Goal: Task Accomplishment & Management: Use online tool/utility

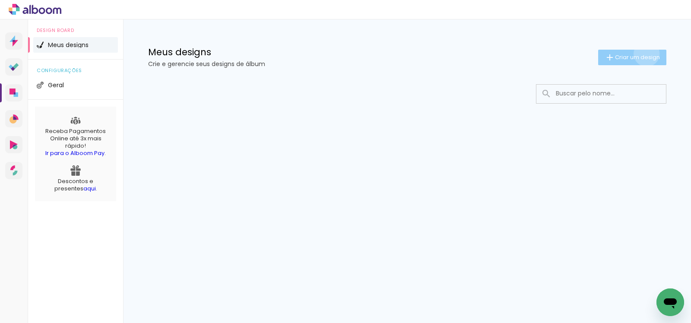
click at [645, 54] on span "Criar um design" at bounding box center [637, 57] width 45 height 6
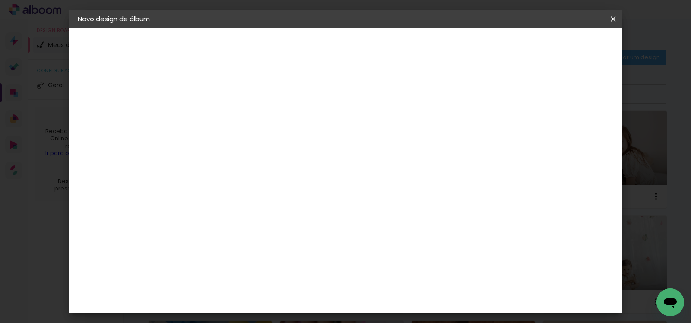
click at [219, 115] on input at bounding box center [219, 115] width 0 height 13
type input "Alyssa 3 meses"
type paper-input "Alyssa 3 meses"
click at [308, 51] on paper-button "Avançar" at bounding box center [286, 45] width 42 height 15
click at [261, 163] on input at bounding box center [240, 164] width 87 height 11
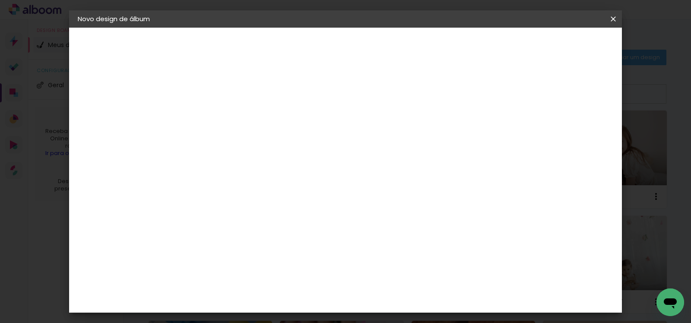
type input "graf"
type paper-input "graf"
click at [234, 227] on div "Grafis" at bounding box center [223, 230] width 20 height 7
click at [0, 0] on slot "Avançar" at bounding box center [0, 0] width 0 height 0
click at [253, 146] on input "text" at bounding box center [236, 150] width 34 height 13
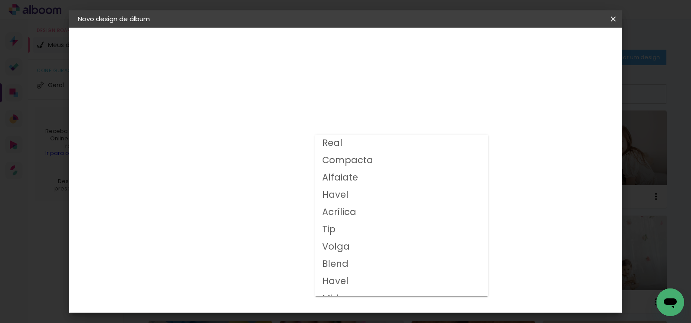
click at [367, 242] on paper-item "Volga" at bounding box center [401, 247] width 173 height 17
type input "Volga"
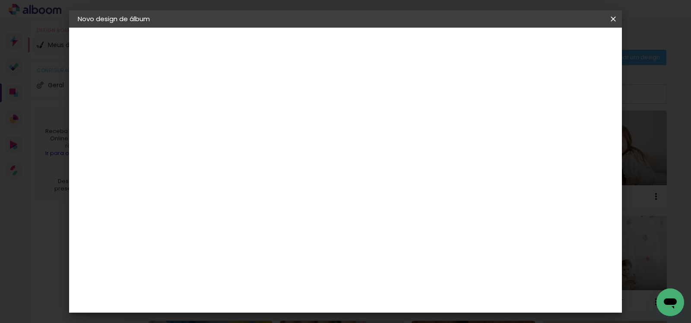
scroll to position [150, 0]
click at [277, 243] on span "20x20" at bounding box center [257, 254] width 40 height 23
click at [360, 52] on paper-button "Avançar" at bounding box center [339, 45] width 42 height 15
drag, startPoint x: 563, startPoint y: 95, endPoint x: 564, endPoint y: 62, distance: 32.4
click at [0, 0] on slot "Mostrar sangria" at bounding box center [0, 0] width 0 height 0
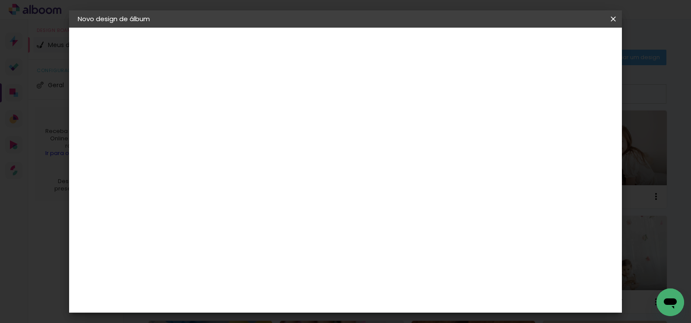
type paper-checkbox "on"
click at [470, 47] on span "Iniciar design" at bounding box center [450, 46] width 39 height 6
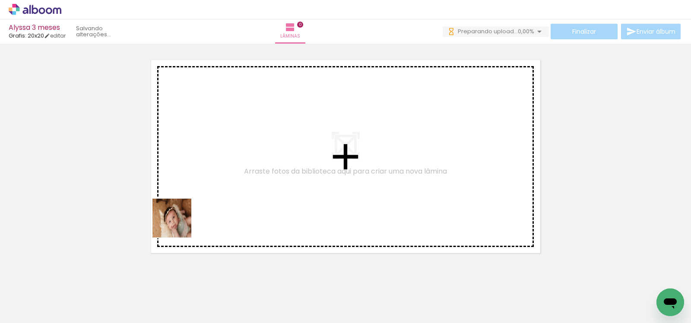
drag, startPoint x: 90, startPoint y: 302, endPoint x: 183, endPoint y: 292, distance: 93.9
click at [178, 224] on quentale-workspace at bounding box center [345, 161] width 691 height 323
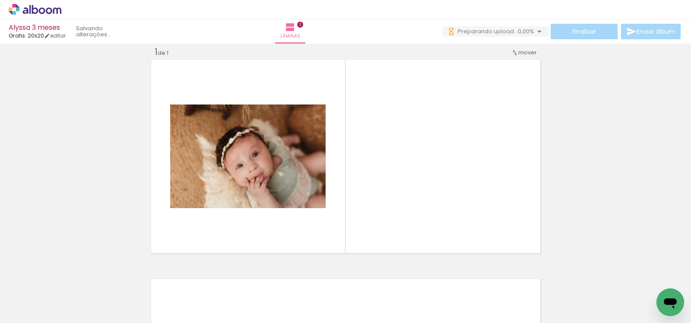
scroll to position [11, 0]
drag, startPoint x: 181, startPoint y: 308, endPoint x: 200, endPoint y: 220, distance: 90.1
click at [200, 220] on quentale-workspace at bounding box center [345, 161] width 691 height 323
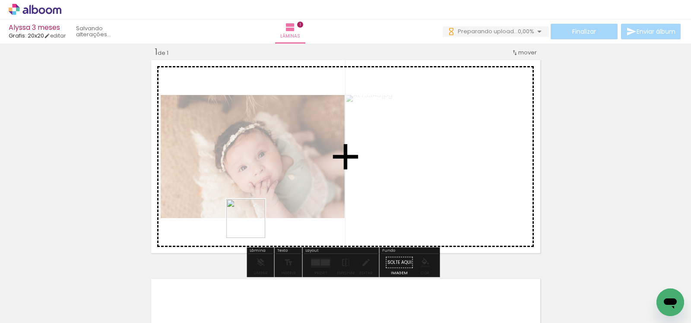
drag, startPoint x: 178, startPoint y: 275, endPoint x: 283, endPoint y: 202, distance: 127.9
click at [283, 202] on quentale-workspace at bounding box center [345, 161] width 691 height 323
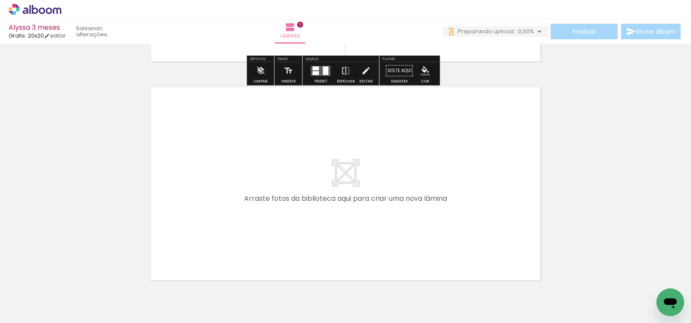
scroll to position [0, 0]
drag, startPoint x: 235, startPoint y: 293, endPoint x: 248, endPoint y: 210, distance: 84.0
click at [248, 210] on quentale-workspace at bounding box center [345, 161] width 691 height 323
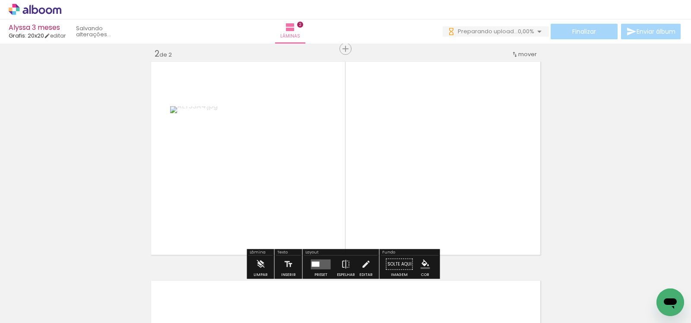
scroll to position [230, 0]
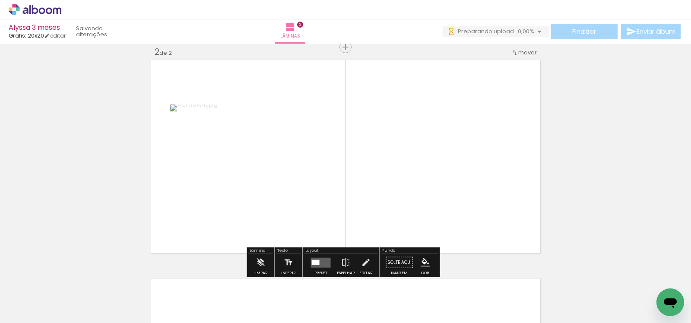
drag, startPoint x: 270, startPoint y: 294, endPoint x: 269, endPoint y: 152, distance: 141.7
click at [269, 152] on quentale-workspace at bounding box center [345, 161] width 691 height 323
drag, startPoint x: 328, startPoint y: 277, endPoint x: 311, endPoint y: 197, distance: 82.6
click at [318, 225] on quentale-workspace at bounding box center [345, 161] width 691 height 323
drag, startPoint x: 376, startPoint y: 290, endPoint x: 352, endPoint y: 193, distance: 99.8
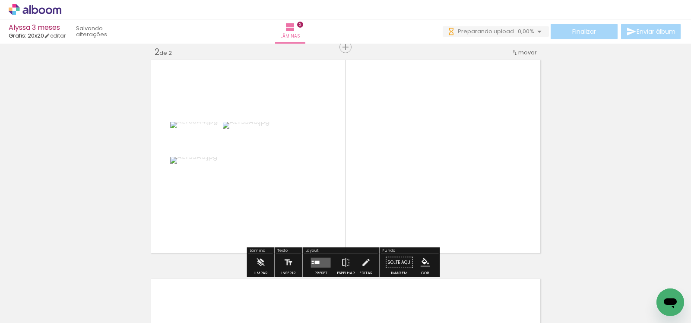
click at [352, 193] on quentale-workspace at bounding box center [345, 161] width 691 height 323
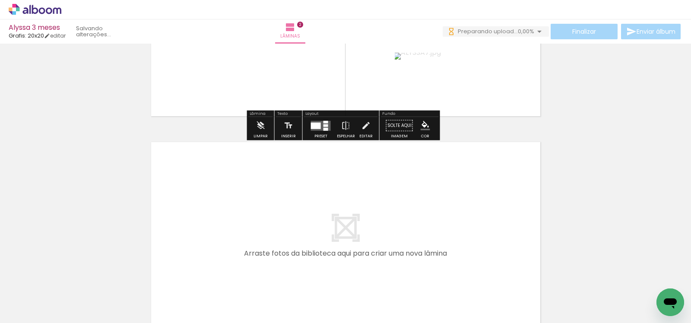
scroll to position [0, 0]
drag, startPoint x: 426, startPoint y: 299, endPoint x: 389, endPoint y: 227, distance: 81.0
click at [389, 227] on quentale-workspace at bounding box center [345, 161] width 691 height 323
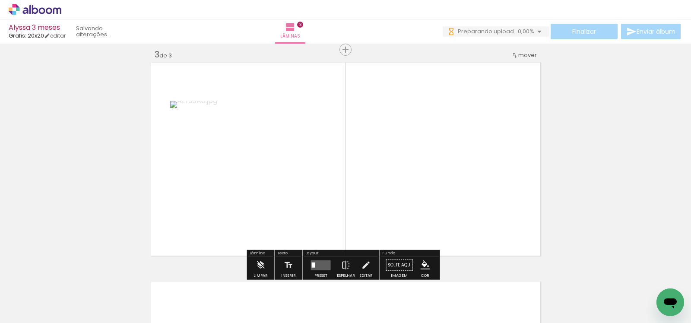
scroll to position [449, 0]
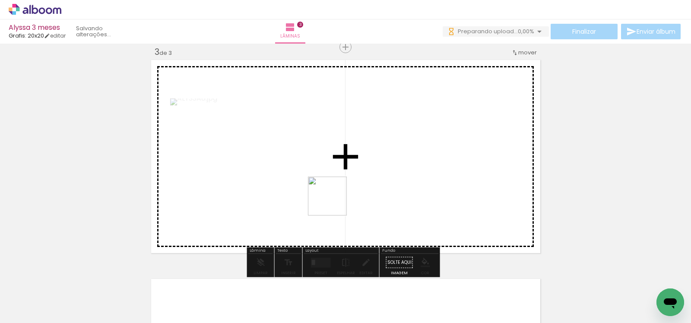
drag, startPoint x: 467, startPoint y: 295, endPoint x: 281, endPoint y: 159, distance: 230.0
click at [281, 159] on quentale-workspace at bounding box center [345, 161] width 691 height 323
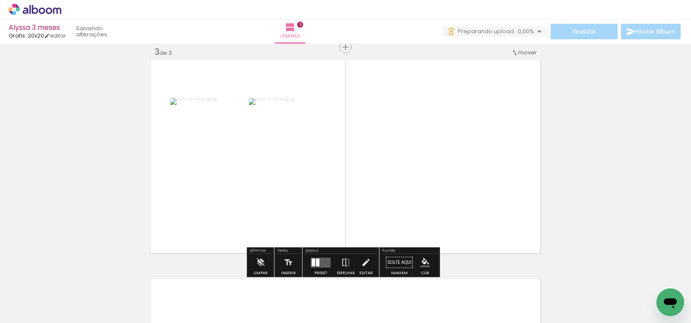
drag, startPoint x: 522, startPoint y: 293, endPoint x: 478, endPoint y: 230, distance: 76.7
click at [462, 213] on quentale-workspace at bounding box center [345, 161] width 691 height 323
drag, startPoint x: 574, startPoint y: 295, endPoint x: 415, endPoint y: 183, distance: 194.8
click at [415, 182] on quentale-workspace at bounding box center [345, 161] width 691 height 323
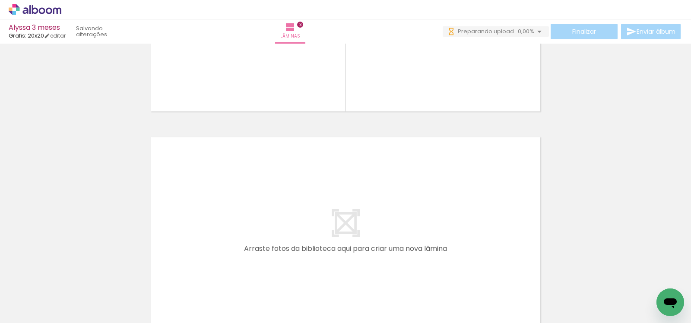
scroll to position [596, 0]
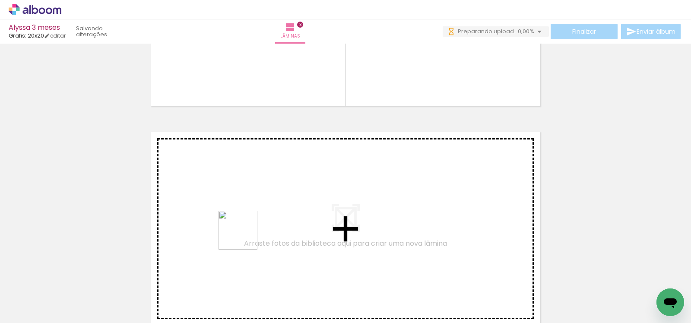
drag, startPoint x: 238, startPoint y: 302, endPoint x: 247, endPoint y: 229, distance: 74.0
click at [247, 229] on quentale-workspace at bounding box center [345, 161] width 691 height 323
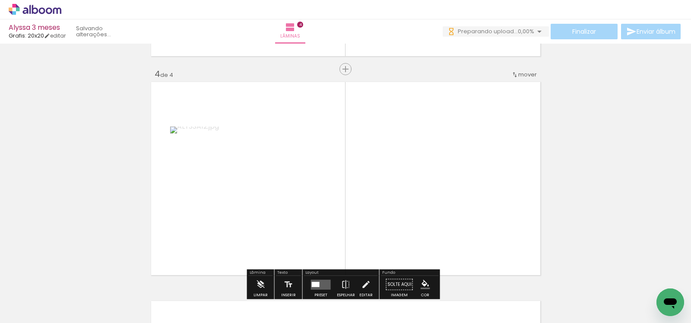
scroll to position [668, 0]
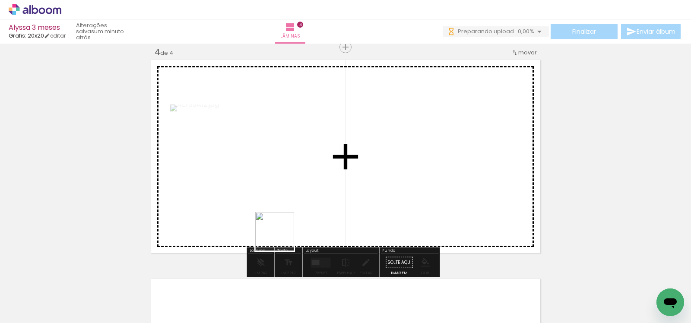
drag, startPoint x: 289, startPoint y: 292, endPoint x: 296, endPoint y: 223, distance: 69.0
click at [271, 172] on quentale-workspace at bounding box center [345, 161] width 691 height 323
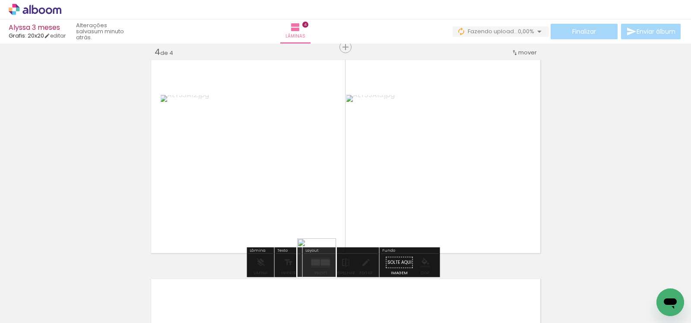
drag, startPoint x: 327, startPoint y: 299, endPoint x: 343, endPoint y: 239, distance: 61.3
click at [310, 187] on quentale-workspace at bounding box center [345, 161] width 691 height 323
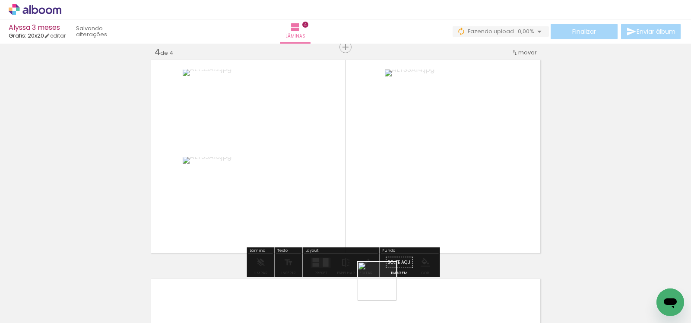
drag, startPoint x: 385, startPoint y: 290, endPoint x: 333, endPoint y: 197, distance: 106.4
click at [333, 197] on quentale-workspace at bounding box center [345, 161] width 691 height 323
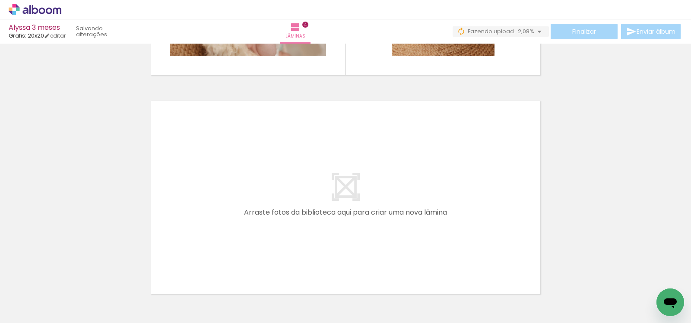
scroll to position [903, 0]
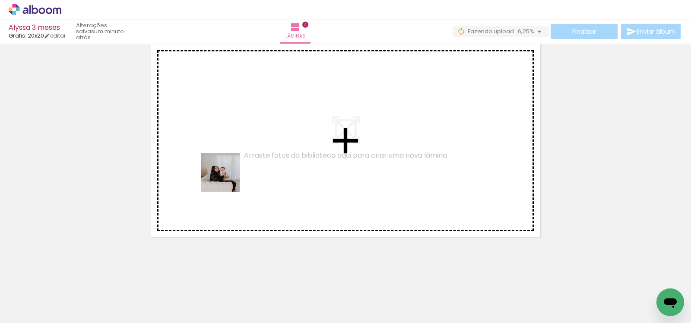
drag, startPoint x: 148, startPoint y: 239, endPoint x: 245, endPoint y: 168, distance: 120.9
click at [245, 168] on quentale-workspace at bounding box center [345, 161] width 691 height 323
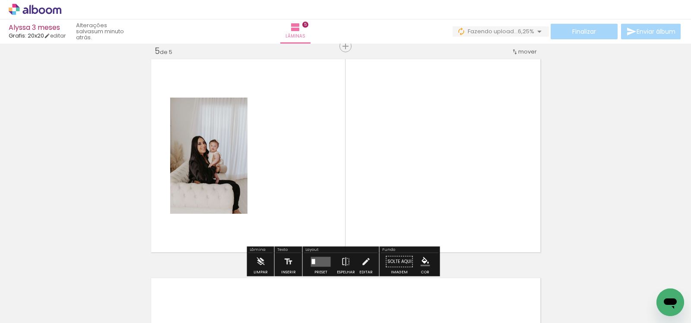
scroll to position [887, 0]
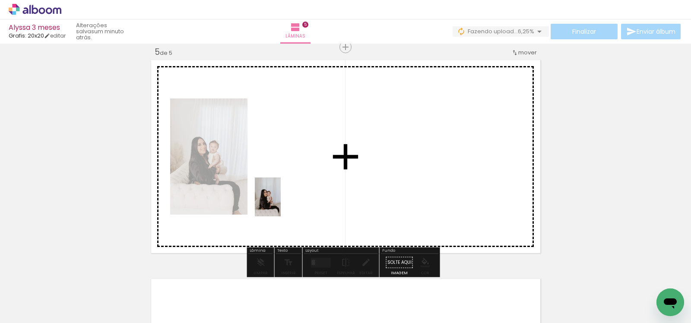
drag, startPoint x: 138, startPoint y: 302, endPoint x: 281, endPoint y: 204, distance: 173.7
click at [281, 204] on quentale-workspace at bounding box center [345, 161] width 691 height 323
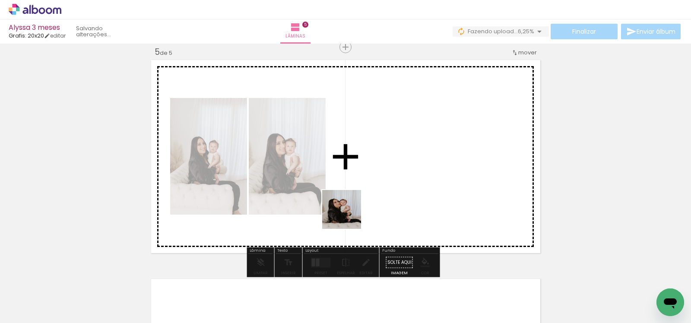
drag, startPoint x: 188, startPoint y: 300, endPoint x: 357, endPoint y: 209, distance: 192.3
click at [357, 209] on quentale-workspace at bounding box center [345, 161] width 691 height 323
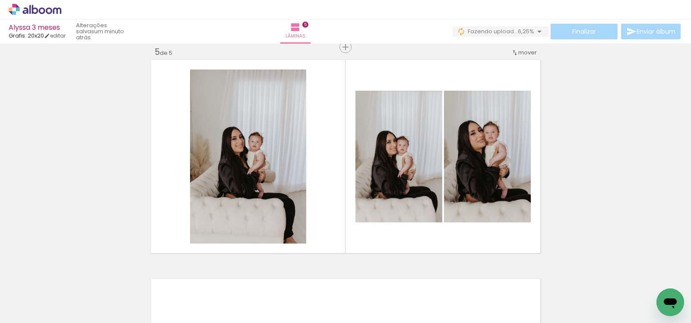
scroll to position [0, 1625]
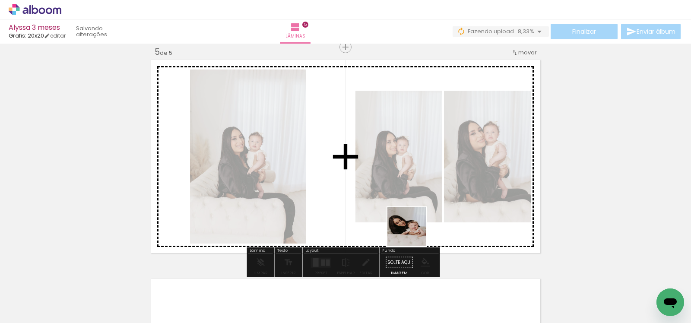
drag, startPoint x: 351, startPoint y: 301, endPoint x: 422, endPoint y: 217, distance: 110.0
click at [422, 217] on quentale-workspace at bounding box center [345, 161] width 691 height 323
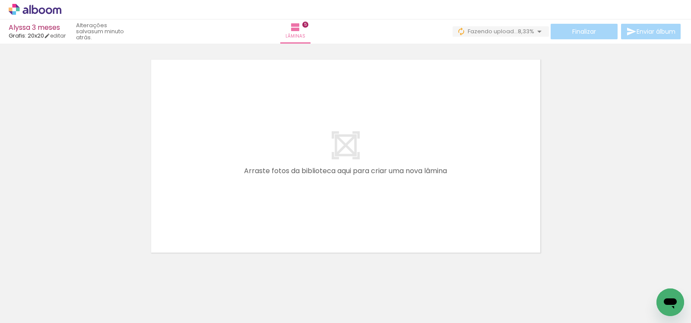
scroll to position [0, 755]
drag, startPoint x: 202, startPoint y: 300, endPoint x: 251, endPoint y: 213, distance: 100.2
click at [250, 207] on quentale-workspace at bounding box center [345, 161] width 691 height 323
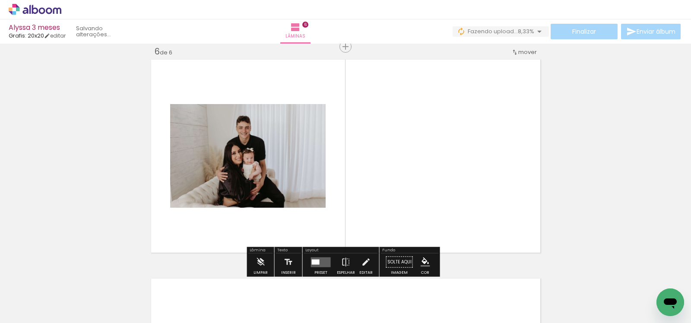
scroll to position [1106, 0]
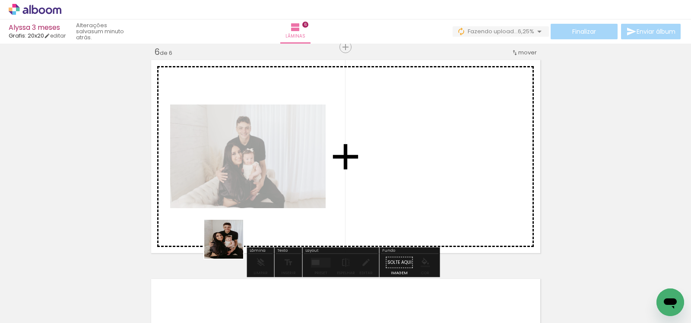
drag, startPoint x: 256, startPoint y: 303, endPoint x: 210, endPoint y: 198, distance: 114.9
click at [210, 198] on quentale-workspace at bounding box center [345, 161] width 691 height 323
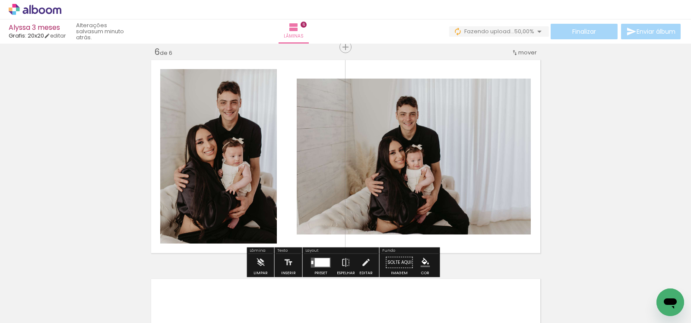
drag, startPoint x: 354, startPoint y: 298, endPoint x: 387, endPoint y: 239, distance: 67.7
click at [361, 197] on quentale-workspace at bounding box center [345, 161] width 691 height 323
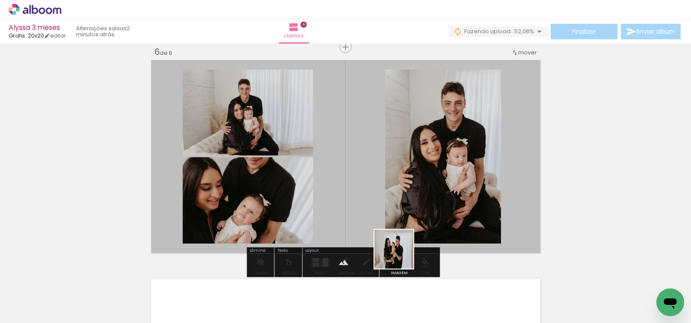
drag, startPoint x: 401, startPoint y: 288, endPoint x: 407, endPoint y: 248, distance: 40.6
click at [391, 210] on quentale-workspace at bounding box center [345, 161] width 691 height 323
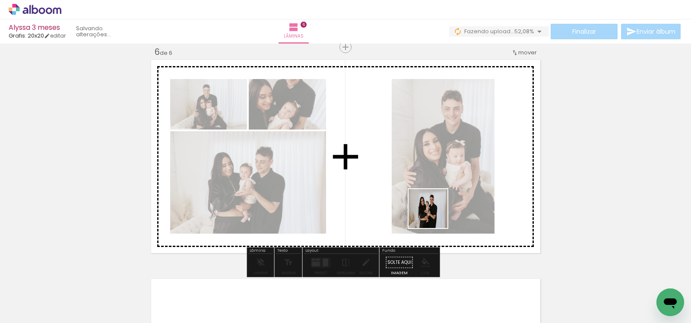
drag, startPoint x: 445, startPoint y: 299, endPoint x: 434, endPoint y: 212, distance: 88.0
click at [434, 212] on quentale-workspace at bounding box center [345, 161] width 691 height 323
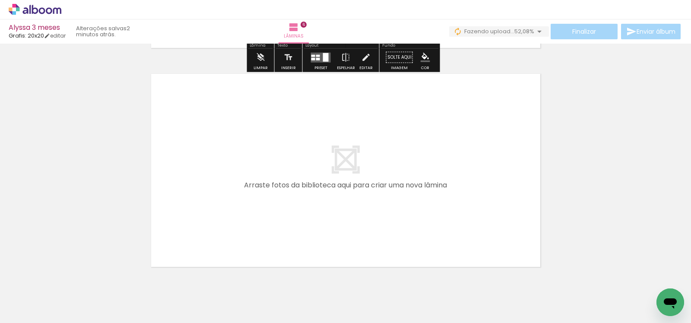
scroll to position [1317, 0]
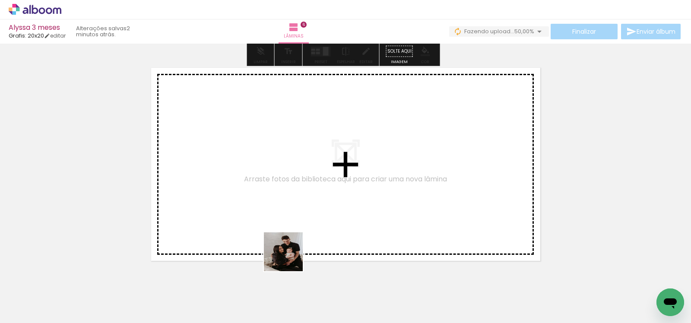
drag, startPoint x: 301, startPoint y: 300, endPoint x: 312, endPoint y: 267, distance: 35.3
click at [275, 223] on quentale-workspace at bounding box center [345, 161] width 691 height 323
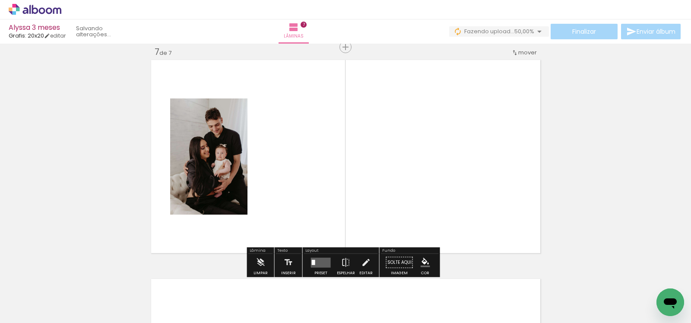
scroll to position [1325, 0]
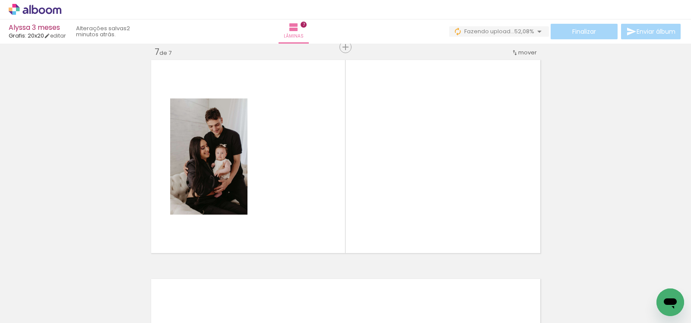
drag, startPoint x: 535, startPoint y: 296, endPoint x: 425, endPoint y: 221, distance: 133.1
click at [460, 240] on quentale-workspace at bounding box center [345, 161] width 691 height 323
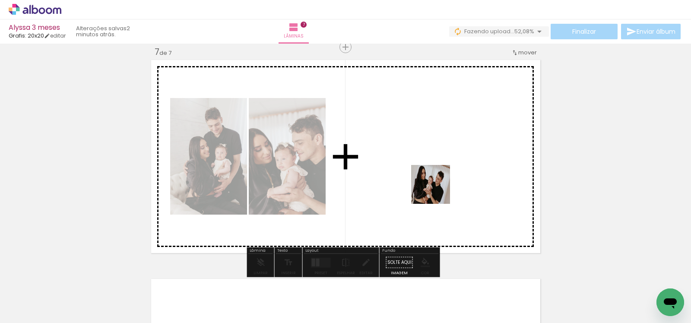
drag, startPoint x: 488, startPoint y: 279, endPoint x: 425, endPoint y: 178, distance: 119.3
click at [425, 178] on quentale-workspace at bounding box center [345, 161] width 691 height 323
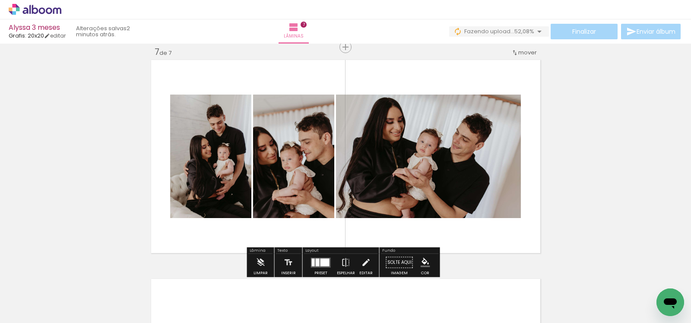
scroll to position [0, 1098]
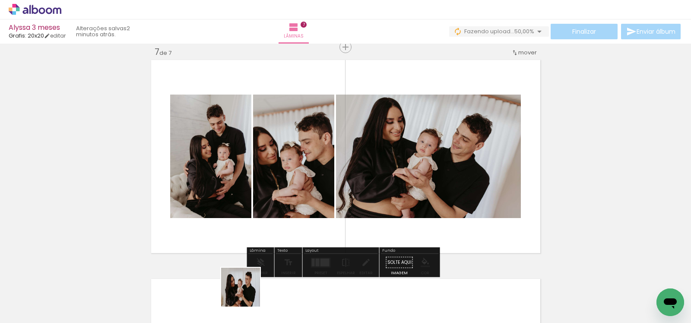
drag, startPoint x: 246, startPoint y: 299, endPoint x: 281, endPoint y: 189, distance: 115.2
click at [281, 189] on quentale-workspace at bounding box center [345, 161] width 691 height 323
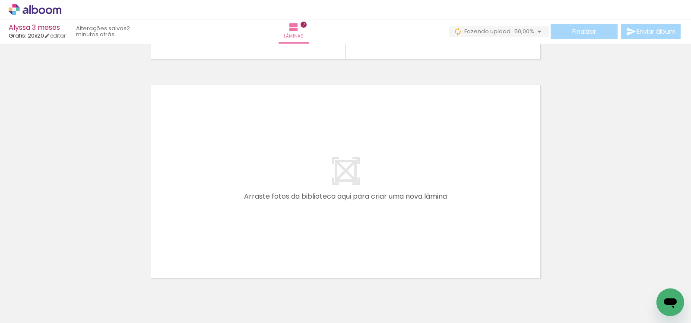
scroll to position [1521, 0]
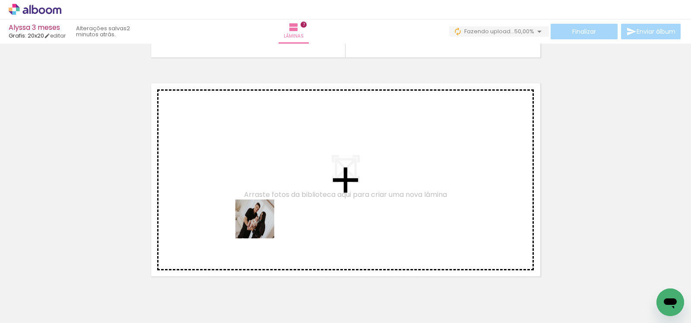
drag, startPoint x: 274, startPoint y: 298, endPoint x: 261, endPoint y: 215, distance: 83.6
click at [261, 215] on quentale-workspace at bounding box center [345, 161] width 691 height 323
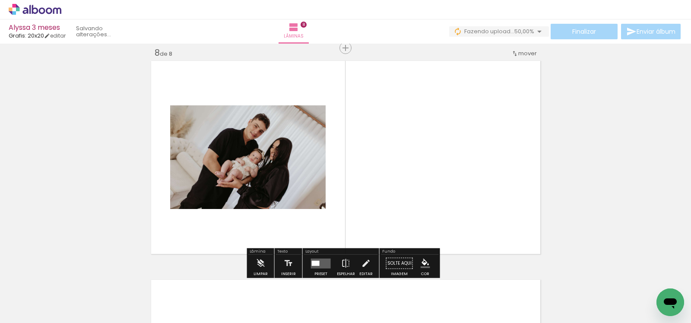
scroll to position [1544, 0]
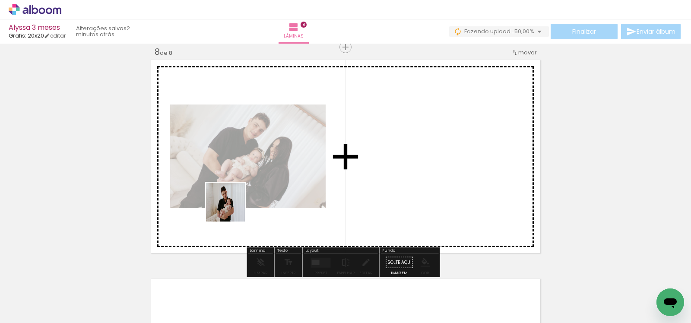
drag, startPoint x: 146, startPoint y: 297, endPoint x: 251, endPoint y: 200, distance: 143.1
click at [246, 194] on quentale-workspace at bounding box center [345, 161] width 691 height 323
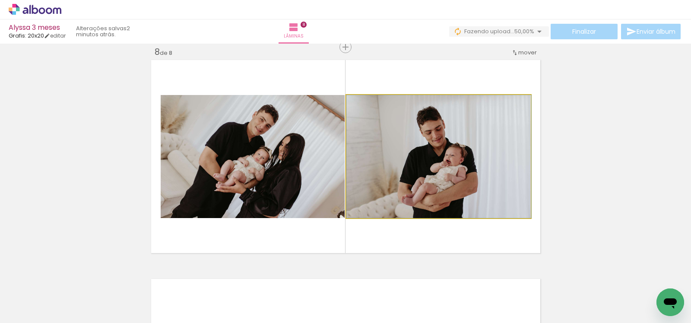
drag, startPoint x: 462, startPoint y: 156, endPoint x: 561, endPoint y: 150, distance: 99.1
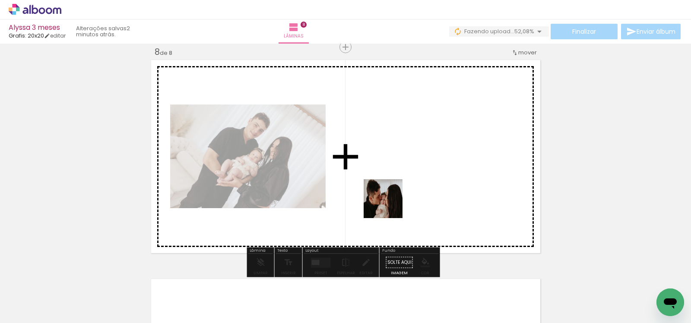
drag, startPoint x: 384, startPoint y: 299, endPoint x: 401, endPoint y: 267, distance: 36.1
click at [389, 198] on quentale-workspace at bounding box center [345, 161] width 691 height 323
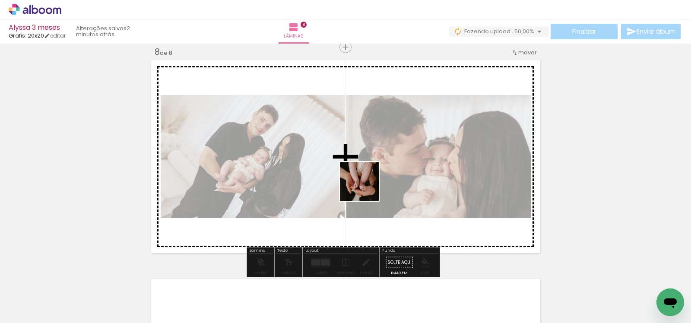
drag, startPoint x: 330, startPoint y: 301, endPoint x: 396, endPoint y: 212, distance: 111.0
click at [366, 186] on quentale-workspace at bounding box center [345, 161] width 691 height 323
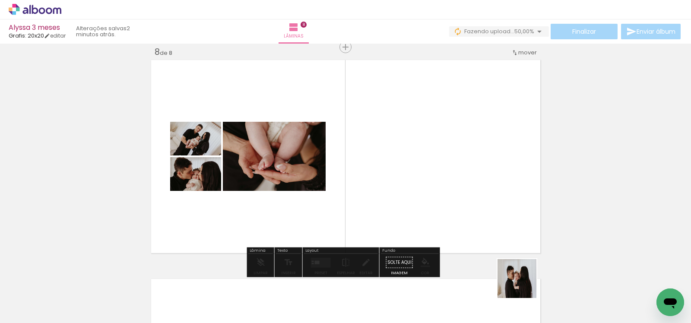
drag, startPoint x: 530, startPoint y: 298, endPoint x: 476, endPoint y: 216, distance: 97.9
click at [476, 216] on quentale-workspace at bounding box center [345, 161] width 691 height 323
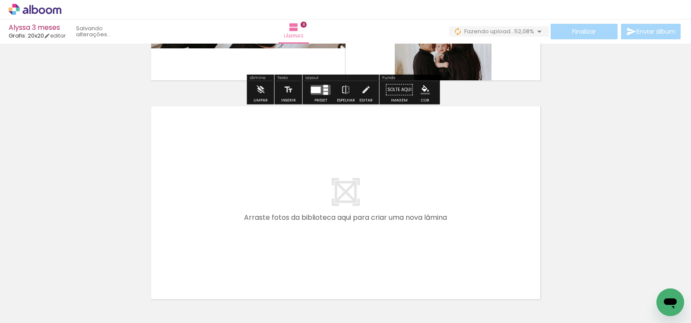
scroll to position [1777, 0]
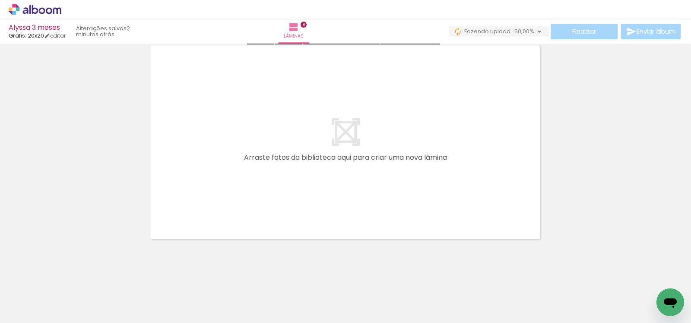
drag, startPoint x: 153, startPoint y: 293, endPoint x: 224, endPoint y: 262, distance: 78.0
click at [249, 221] on quentale-workspace at bounding box center [345, 161] width 691 height 323
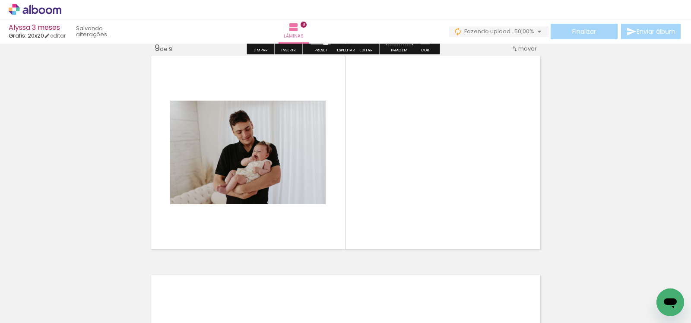
scroll to position [1763, 0]
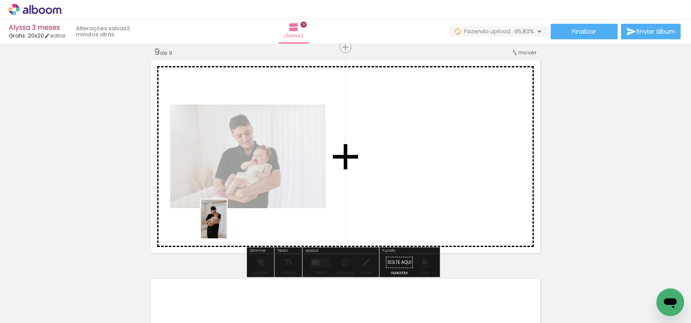
drag, startPoint x: 175, startPoint y: 298, endPoint x: 227, endPoint y: 226, distance: 88.6
click at [227, 226] on quentale-workspace at bounding box center [345, 161] width 691 height 323
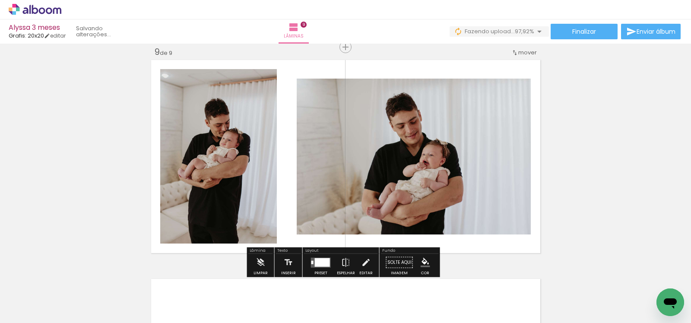
scroll to position [0, 1698]
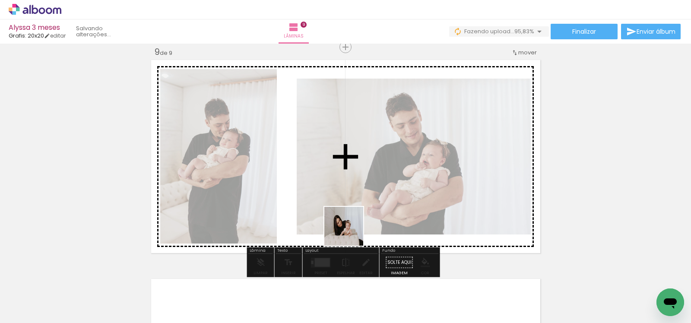
drag, startPoint x: 332, startPoint y: 301, endPoint x: 392, endPoint y: 265, distance: 69.7
click at [361, 193] on quentale-workspace at bounding box center [345, 161] width 691 height 323
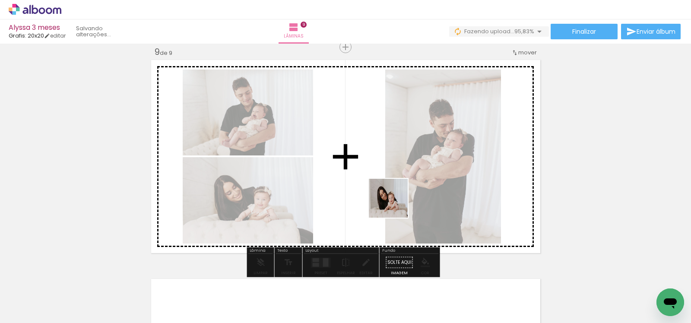
drag, startPoint x: 387, startPoint y: 302, endPoint x: 395, endPoint y: 205, distance: 97.1
click at [395, 205] on quentale-workspace at bounding box center [345, 161] width 691 height 323
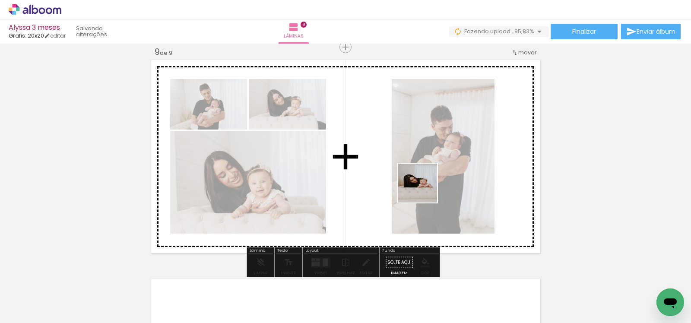
drag, startPoint x: 432, startPoint y: 299, endPoint x: 424, endPoint y: 190, distance: 109.6
click at [424, 190] on quentale-workspace at bounding box center [345, 161] width 691 height 323
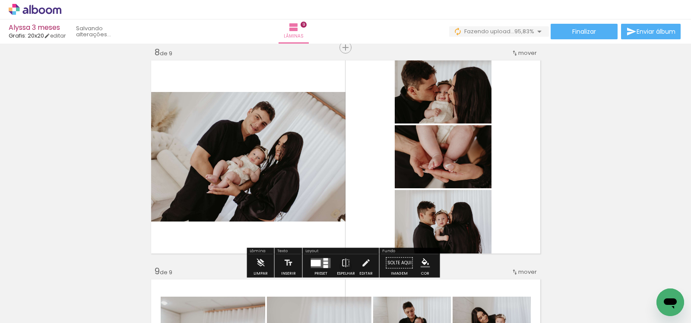
scroll to position [1546, 0]
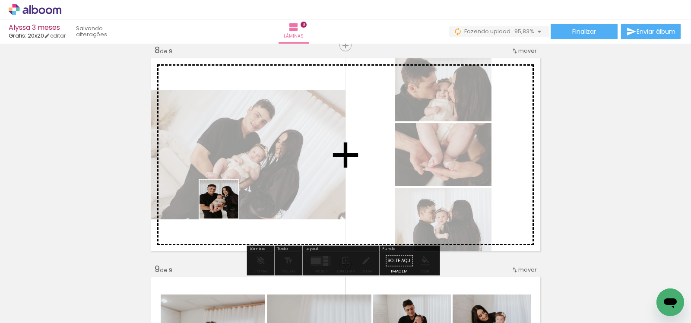
drag, startPoint x: 178, startPoint y: 298, endPoint x: 345, endPoint y: 275, distance: 168.3
click at [228, 203] on quentale-workspace at bounding box center [345, 161] width 691 height 323
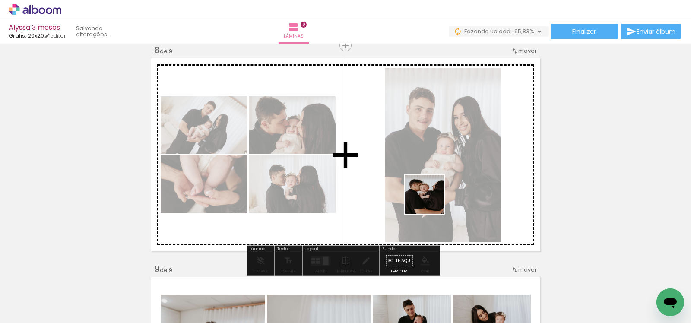
drag, startPoint x: 411, startPoint y: 300, endPoint x: 431, endPoint y: 201, distance: 101.3
click at [431, 201] on quentale-workspace at bounding box center [345, 161] width 691 height 323
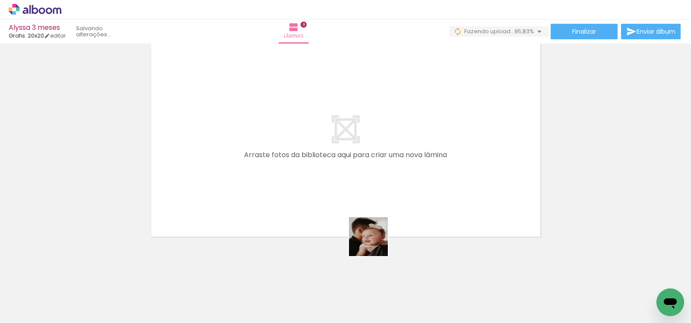
drag, startPoint x: 366, startPoint y: 295, endPoint x: 390, endPoint y: 241, distance: 59.2
click at [377, 225] on quentale-workspace at bounding box center [345, 161] width 691 height 323
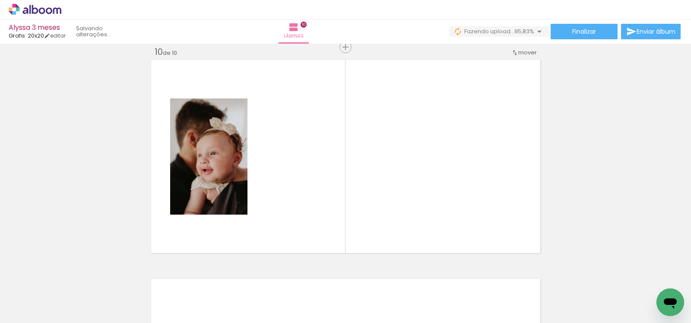
scroll to position [0, 1705]
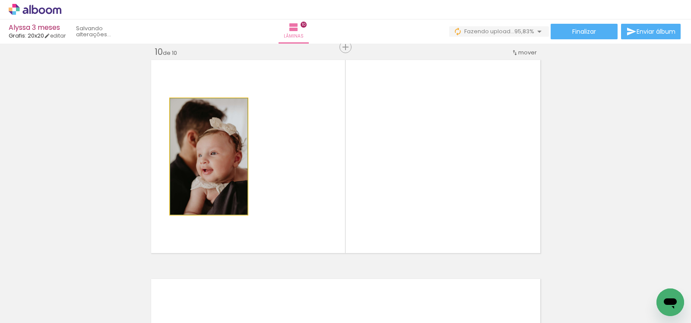
drag, startPoint x: 224, startPoint y: 165, endPoint x: 104, endPoint y: 156, distance: 120.5
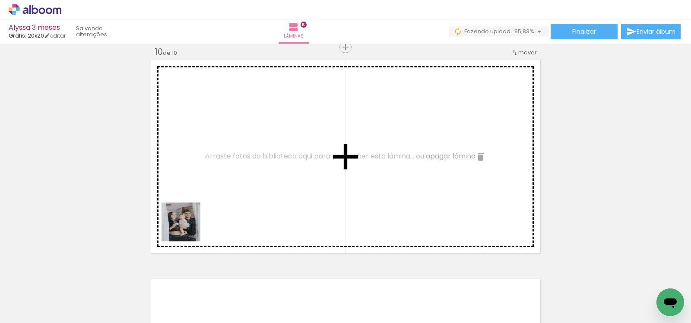
drag, startPoint x: 133, startPoint y: 286, endPoint x: 197, endPoint y: 242, distance: 78.0
click at [205, 212] on quentale-workspace at bounding box center [345, 161] width 691 height 323
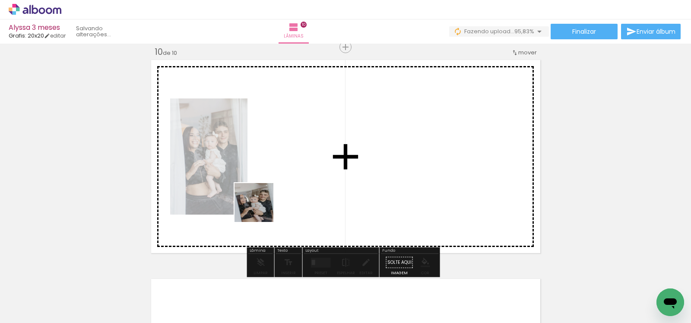
drag, startPoint x: 176, startPoint y: 286, endPoint x: 257, endPoint y: 246, distance: 90.0
click at [270, 200] on quentale-workspace at bounding box center [345, 161] width 691 height 323
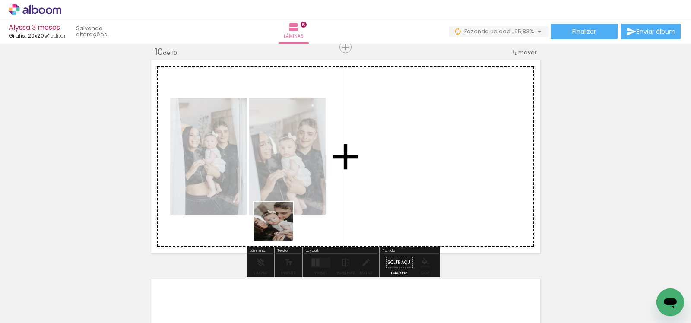
drag, startPoint x: 223, startPoint y: 288, endPoint x: 325, endPoint y: 196, distance: 137.0
click at [325, 196] on quentale-workspace at bounding box center [345, 161] width 691 height 323
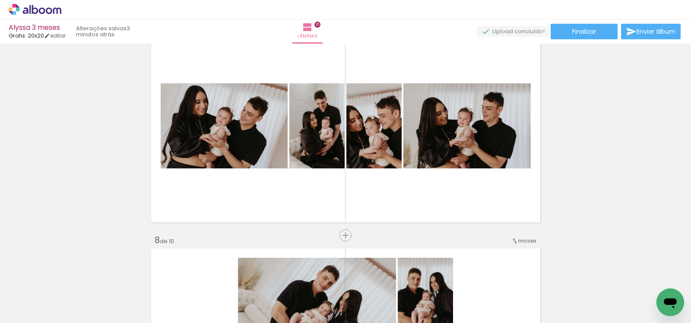
scroll to position [0, 1448]
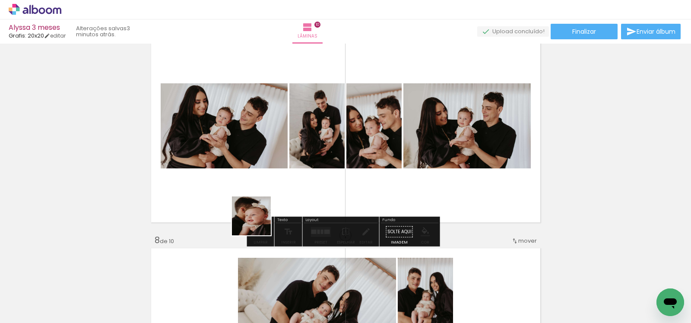
drag, startPoint x: 222, startPoint y: 301, endPoint x: 273, endPoint y: 182, distance: 128.9
click at [273, 184] on quentale-workspace at bounding box center [345, 161] width 691 height 323
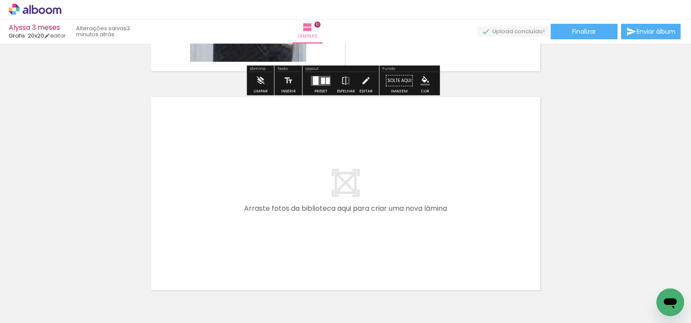
scroll to position [2218, 0]
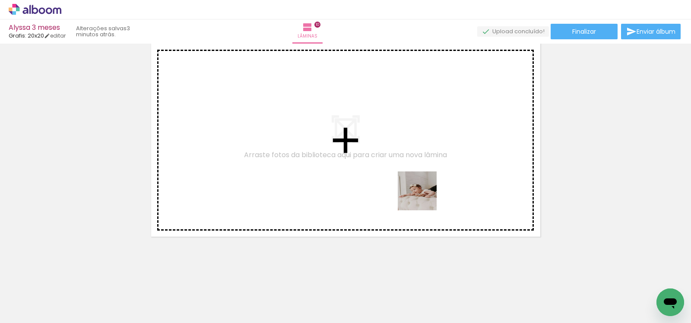
drag, startPoint x: 465, startPoint y: 289, endPoint x: 433, endPoint y: 231, distance: 67.1
click at [423, 195] on quentale-workspace at bounding box center [345, 161] width 691 height 323
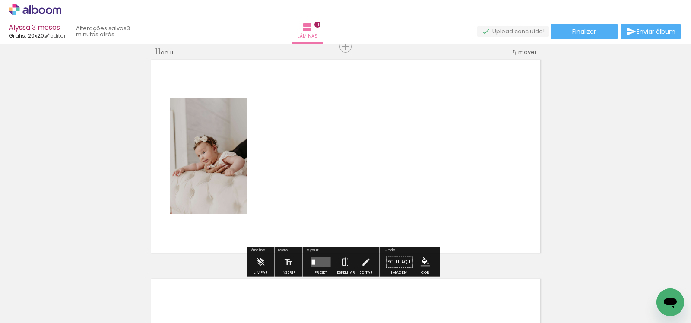
scroll to position [2201, 0]
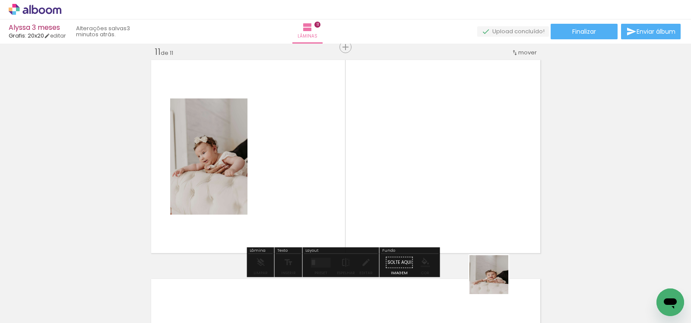
drag, startPoint x: 524, startPoint y: 302, endPoint x: 441, endPoint y: 235, distance: 107.2
click at [431, 226] on quentale-workspace at bounding box center [345, 161] width 691 height 323
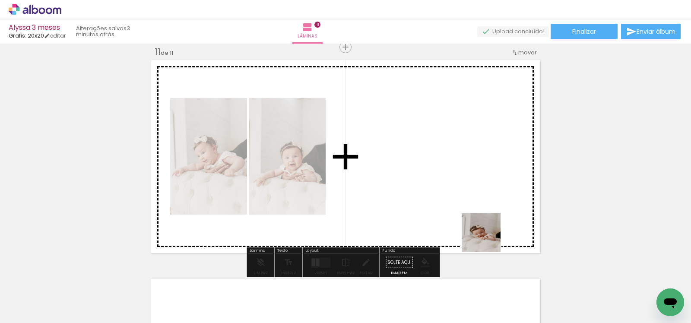
drag, startPoint x: 542, startPoint y: 282, endPoint x: 369, endPoint y: 162, distance: 210.8
click at [369, 162] on quentale-workspace at bounding box center [345, 161] width 691 height 323
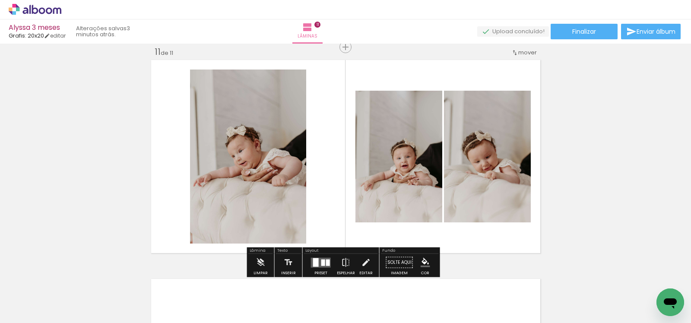
drag, startPoint x: 618, startPoint y: 296, endPoint x: 487, endPoint y: 228, distance: 147.2
click at [409, 191] on quentale-workspace at bounding box center [345, 161] width 691 height 323
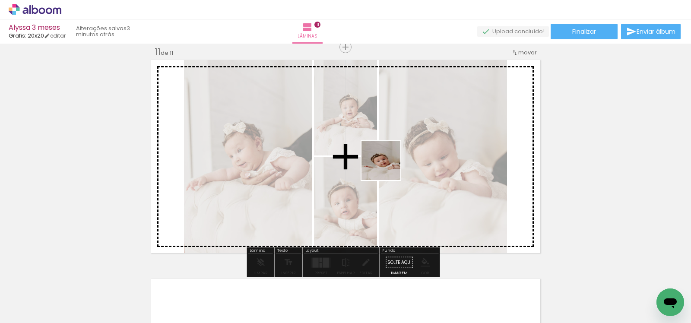
drag, startPoint x: 652, startPoint y: 280, endPoint x: 388, endPoint y: 167, distance: 287.2
click at [388, 167] on quentale-workspace at bounding box center [345, 161] width 691 height 323
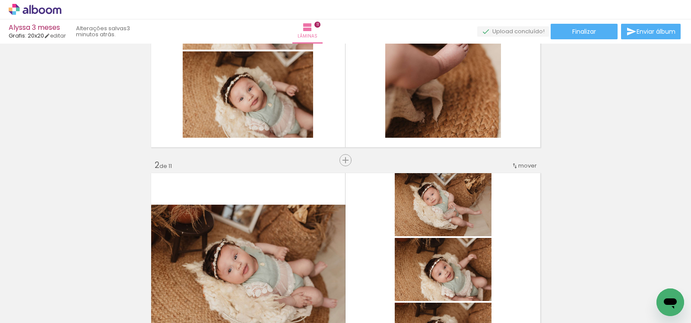
scroll to position [0, 0]
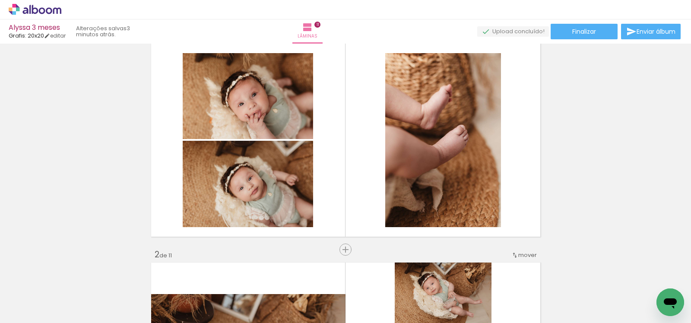
scroll to position [26, 0]
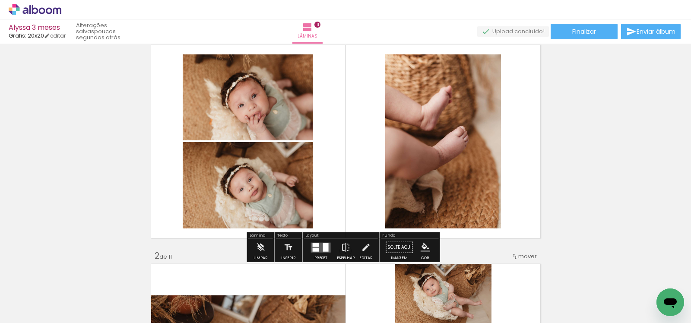
click at [320, 245] on quentale-layouter at bounding box center [321, 247] width 20 height 10
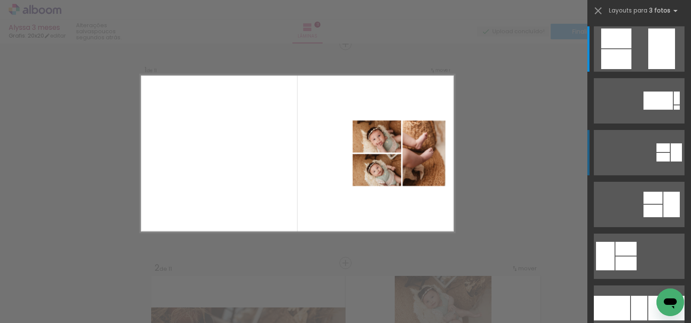
scroll to position [11, 0]
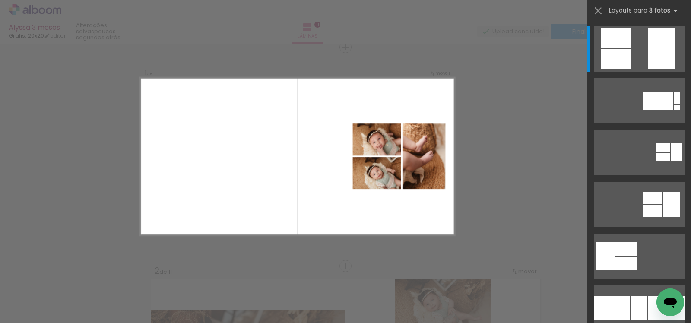
click at [435, 154] on quentale-photo at bounding box center [424, 157] width 43 height 66
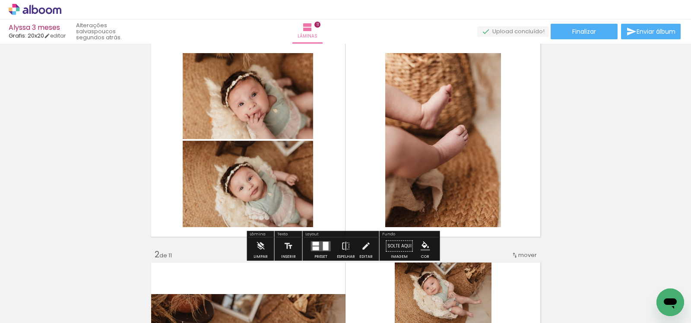
scroll to position [39, 0]
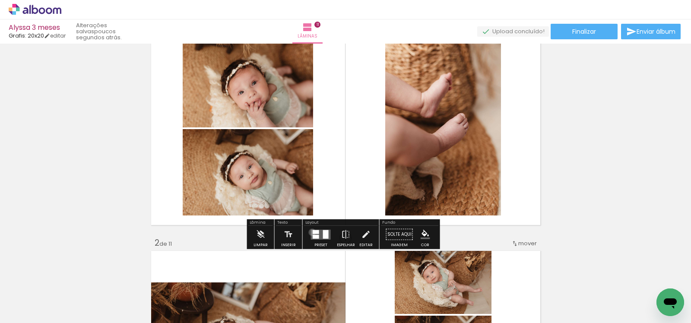
click at [313, 232] on div at bounding box center [316, 232] width 6 height 4
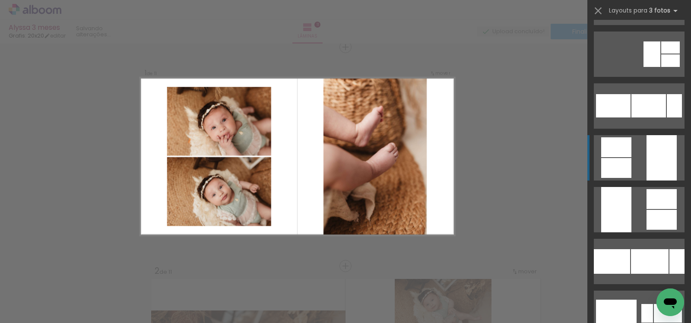
scroll to position [936, 0]
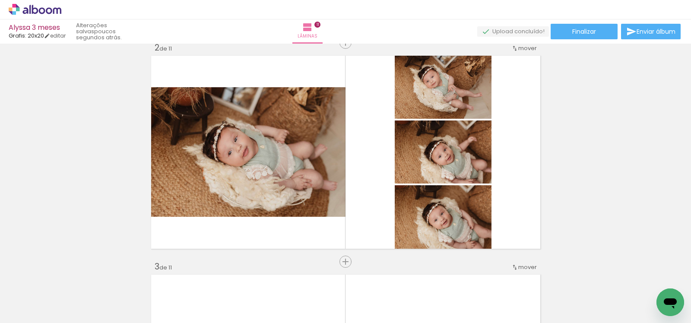
scroll to position [245, 0]
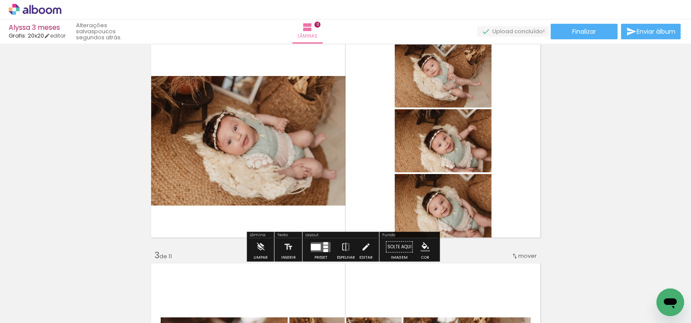
click at [318, 250] on quentale-layouter at bounding box center [321, 247] width 20 height 10
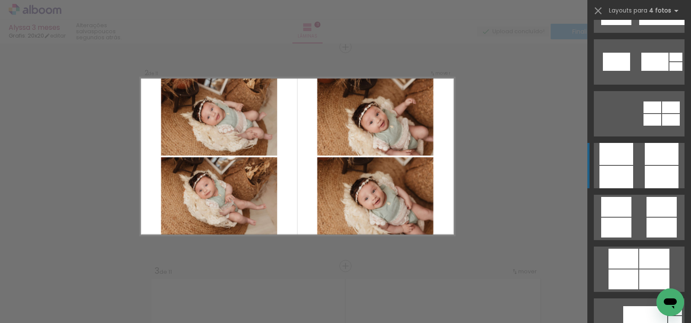
scroll to position [2332, 0]
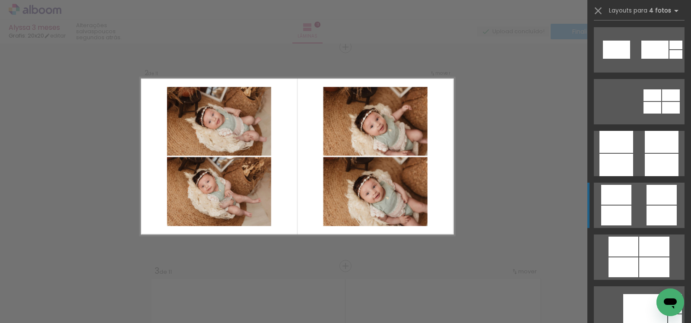
click at [632, 235] on quentale-layouter at bounding box center [639, 257] width 91 height 45
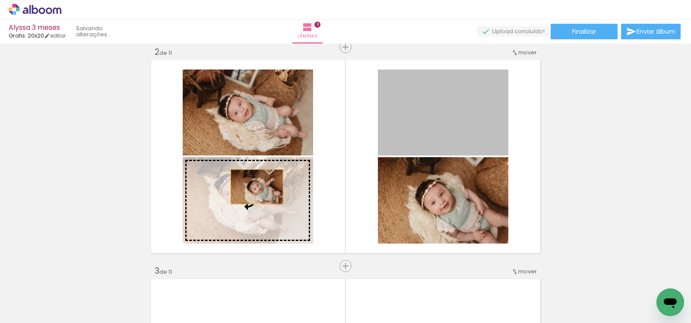
drag, startPoint x: 446, startPoint y: 133, endPoint x: 253, endPoint y: 187, distance: 200.0
click at [0, 0] on slot at bounding box center [0, 0] width 0 height 0
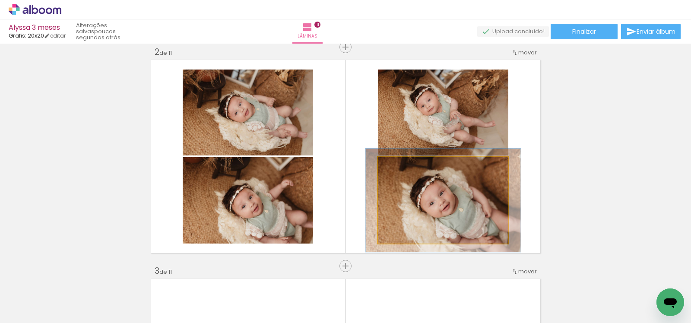
drag, startPoint x: 398, startPoint y: 167, endPoint x: 404, endPoint y: 167, distance: 5.6
type paper-slider "119"
click at [404, 167] on div at bounding box center [404, 166] width 14 height 14
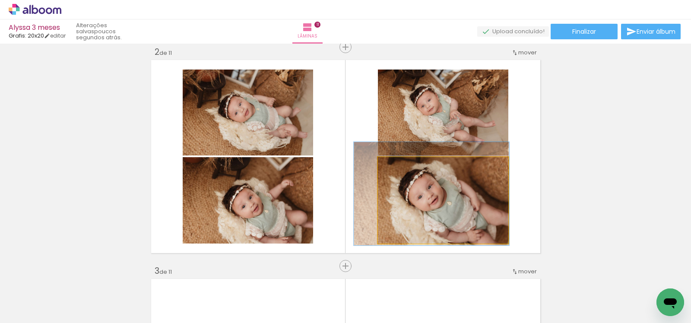
drag, startPoint x: 443, startPoint y: 199, endPoint x: 431, endPoint y: 192, distance: 13.9
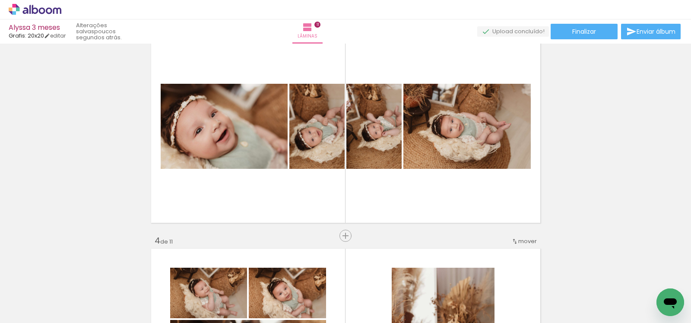
scroll to position [480, 0]
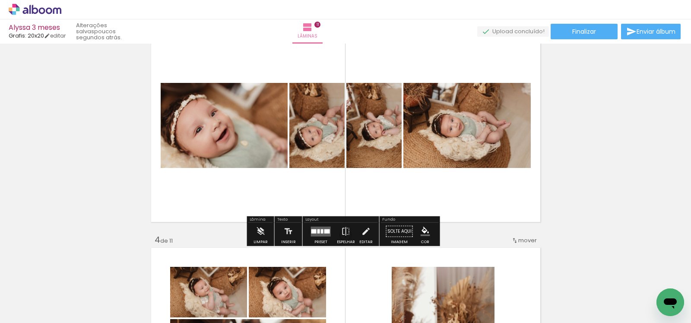
click at [321, 232] on div at bounding box center [322, 231] width 3 height 4
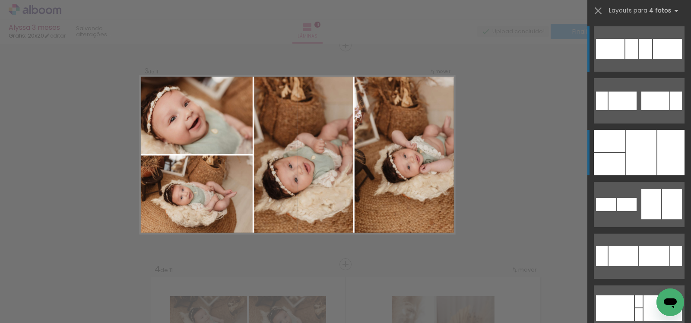
scroll to position [449, 0]
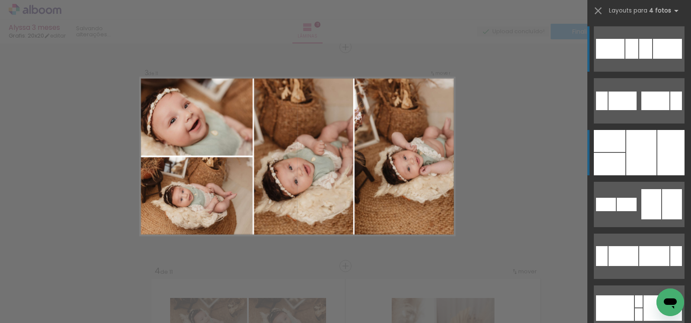
click at [642, 164] on div at bounding box center [641, 152] width 30 height 45
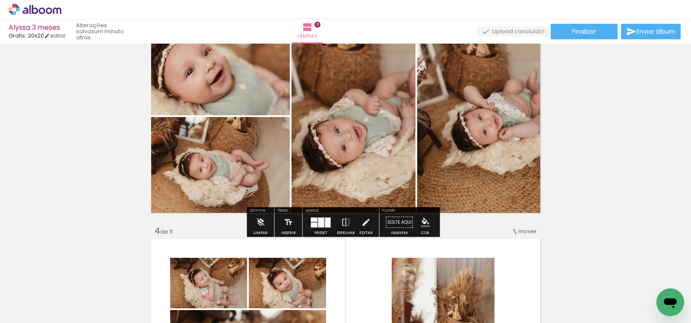
scroll to position [492, 0]
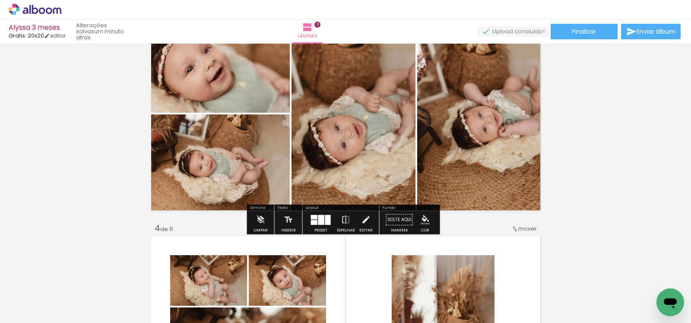
click at [318, 218] on div at bounding box center [321, 220] width 6 height 10
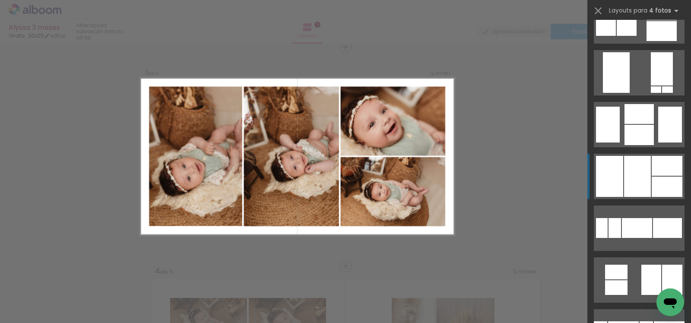
scroll to position [964, 0]
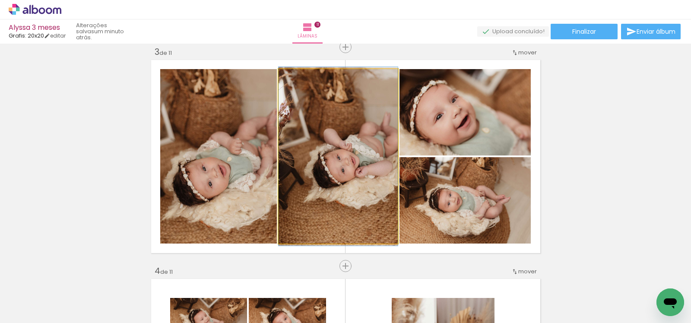
drag, startPoint x: 361, startPoint y: 171, endPoint x: 258, endPoint y: 174, distance: 102.9
click at [0, 0] on slot at bounding box center [0, 0] width 0 height 0
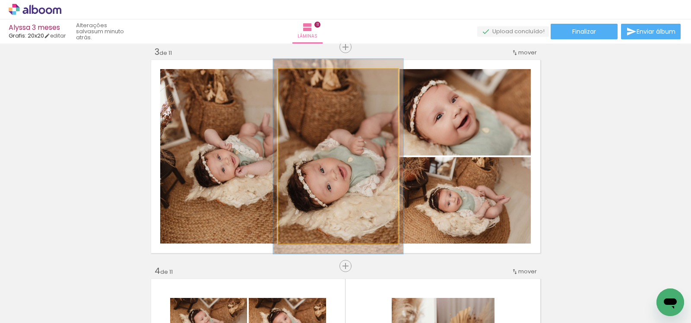
type paper-slider "109"
click at [302, 81] on div at bounding box center [302, 78] width 14 height 14
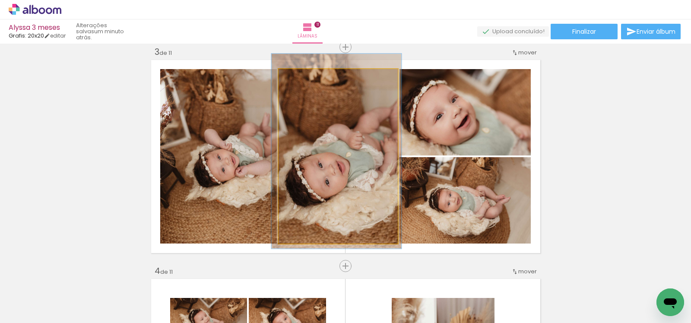
drag, startPoint x: 334, startPoint y: 146, endPoint x: 333, endPoint y: 141, distance: 5.5
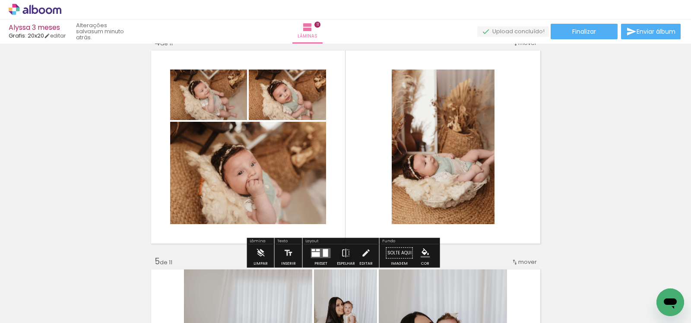
scroll to position [680, 0]
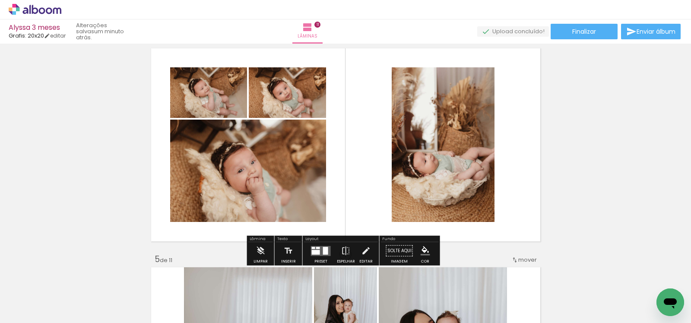
click at [307, 251] on paper-button "Preset" at bounding box center [321, 253] width 28 height 22
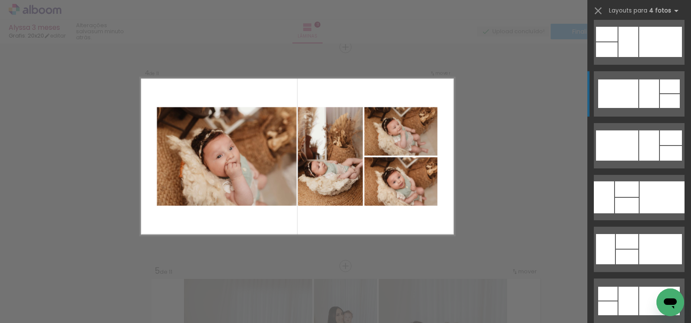
scroll to position [2136, 0]
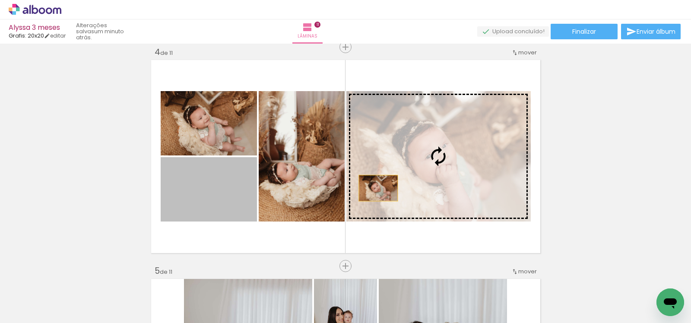
drag, startPoint x: 224, startPoint y: 200, endPoint x: 401, endPoint y: 186, distance: 178.2
click at [0, 0] on slot at bounding box center [0, 0] width 0 height 0
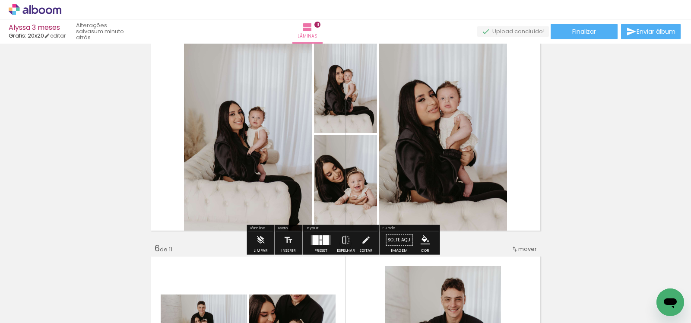
scroll to position [917, 0]
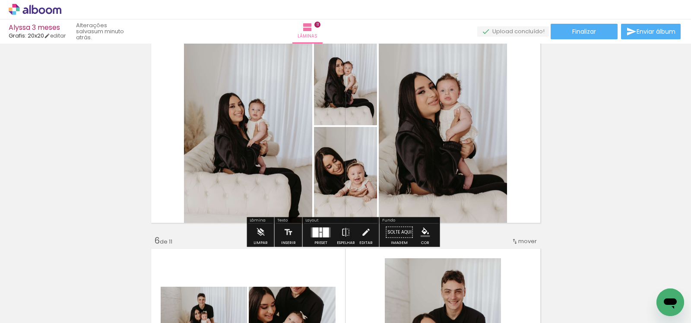
click at [326, 231] on div at bounding box center [326, 232] width 6 height 10
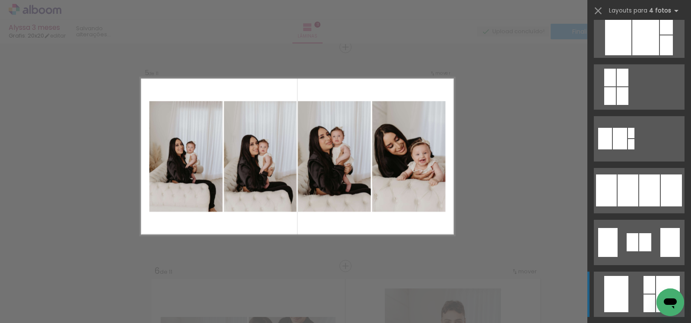
scroll to position [496, 0]
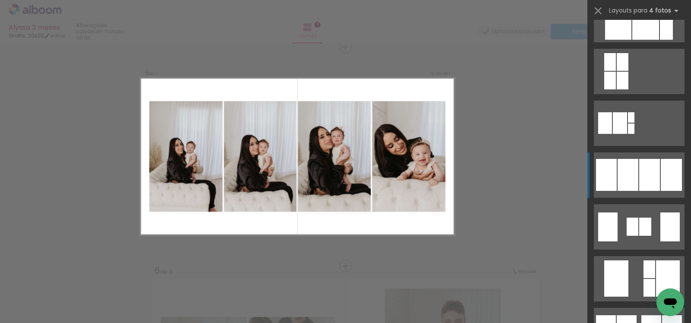
click at [652, 218] on div at bounding box center [645, 227] width 12 height 18
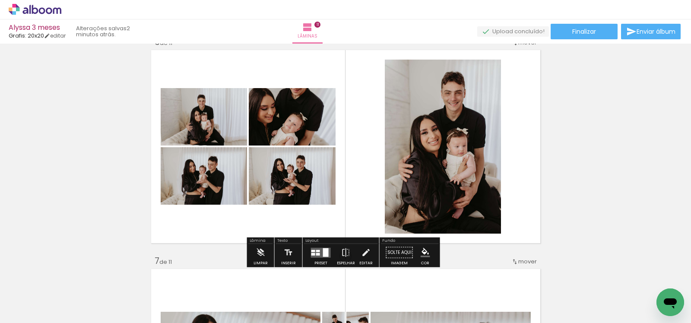
scroll to position [1126, 0]
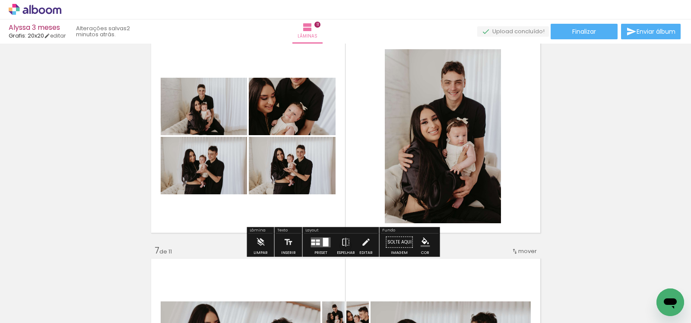
click at [312, 242] on div at bounding box center [314, 243] width 4 height 3
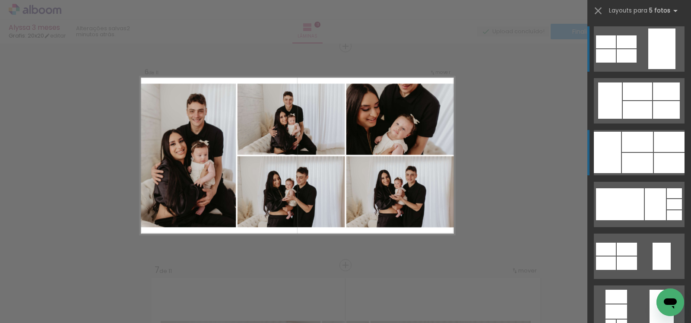
scroll to position [1106, 0]
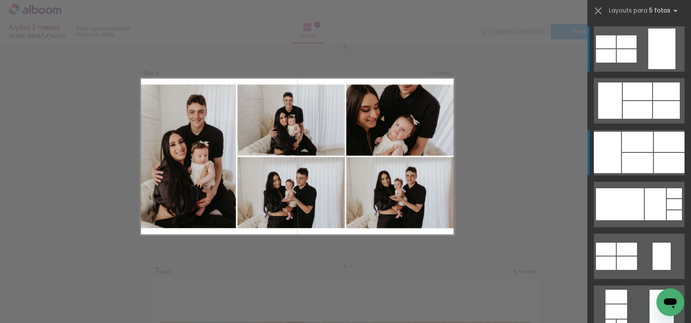
click at [626, 100] on div at bounding box center [637, 92] width 29 height 18
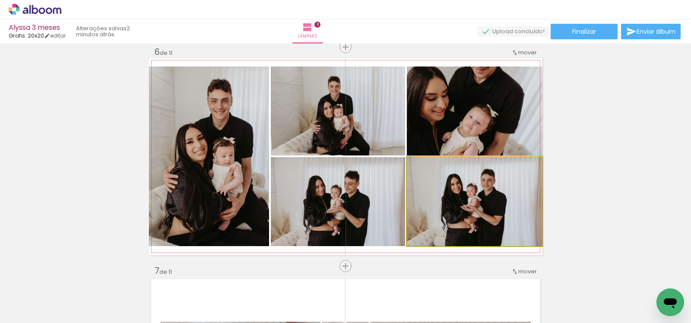
drag, startPoint x: 481, startPoint y: 206, endPoint x: 413, endPoint y: 203, distance: 67.5
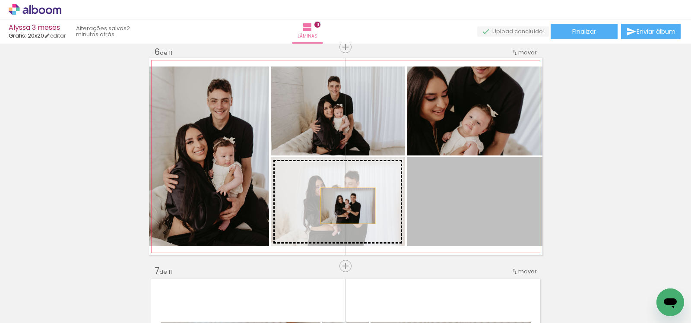
drag, startPoint x: 476, startPoint y: 208, endPoint x: 343, endPoint y: 206, distance: 132.7
click at [0, 0] on slot at bounding box center [0, 0] width 0 height 0
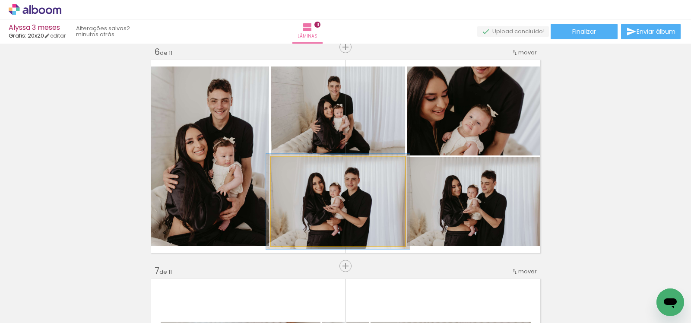
type paper-slider "107"
click at [286, 164] on div at bounding box center [293, 166] width 14 height 14
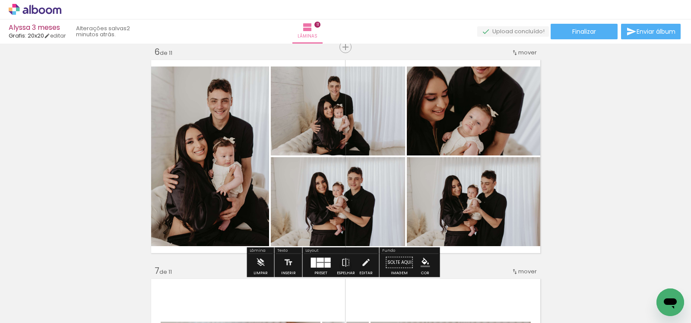
click at [572, 189] on div "Inserir lâmina 1 de 11 Inserir lâmina 2 de 11 Inserir lâmina 3 de 11 Inserir lâ…" at bounding box center [345, 255] width 691 height 2629
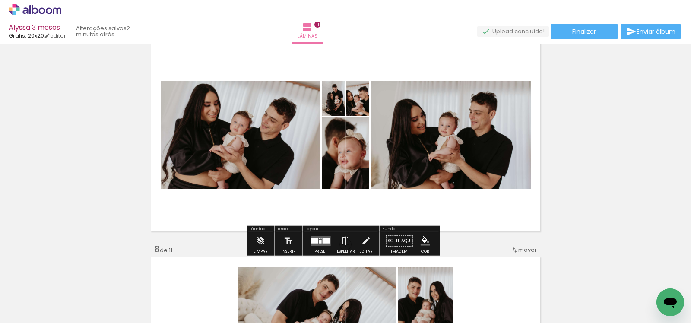
scroll to position [1347, 0]
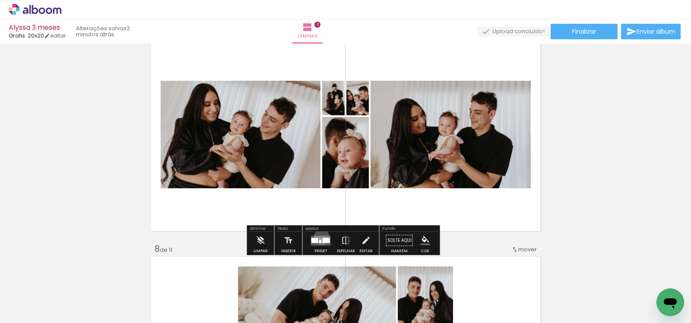
click at [319, 237] on quentale-layouter at bounding box center [321, 240] width 20 height 10
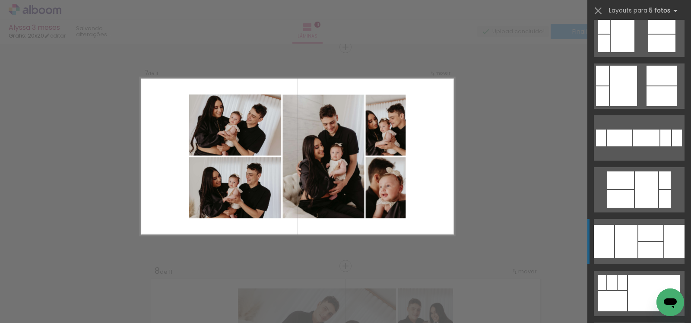
scroll to position [534, 0]
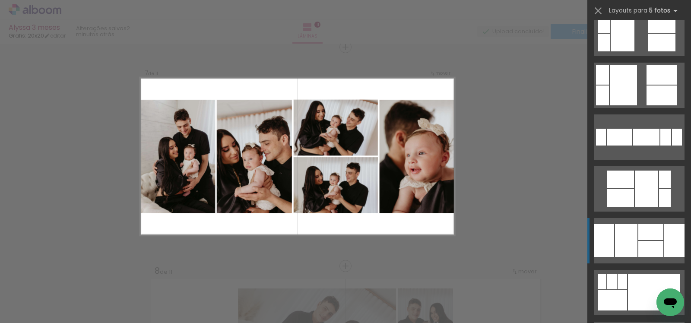
click at [641, 207] on div at bounding box center [646, 189] width 23 height 36
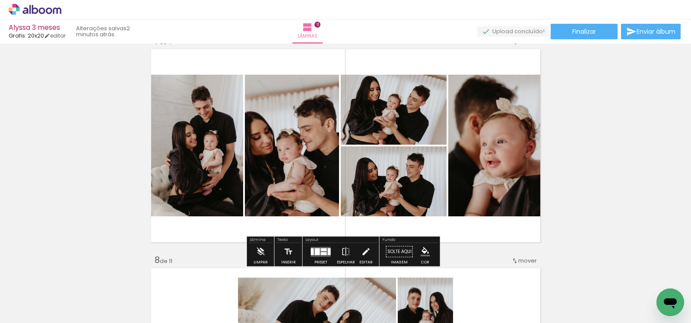
scroll to position [1336, 0]
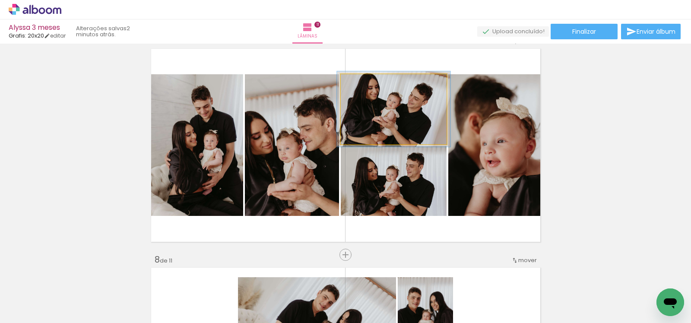
type paper-slider "107"
click at [362, 84] on div at bounding box center [363, 83] width 14 height 14
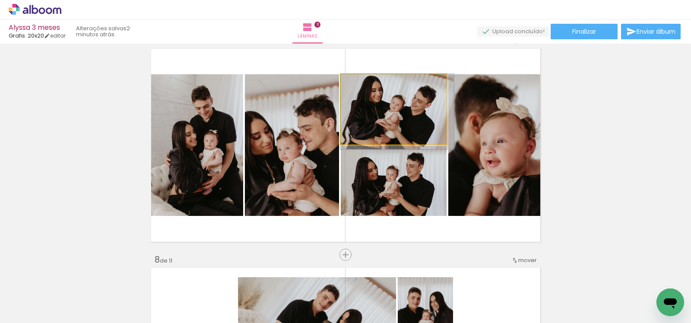
drag, startPoint x: 374, startPoint y: 115, endPoint x: 380, endPoint y: 124, distance: 10.3
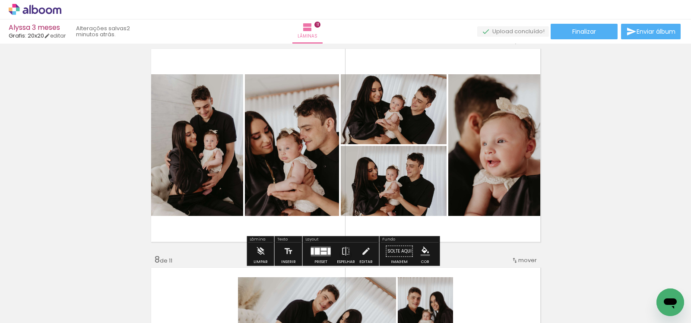
click at [619, 151] on div "Inserir lâmina 1 de 11 Inserir lâmina 2 de 11 Inserir lâmina 3 de 11 Inserir lâ…" at bounding box center [345, 24] width 691 height 2629
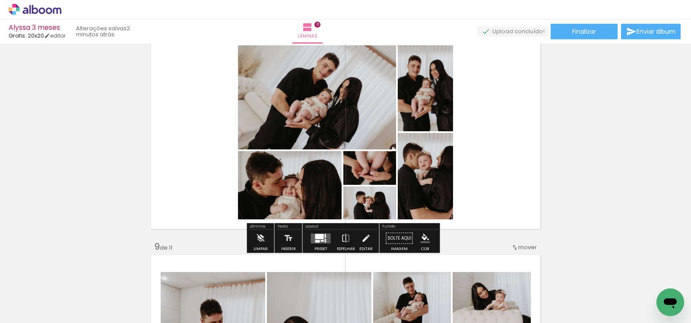
scroll to position [1575, 0]
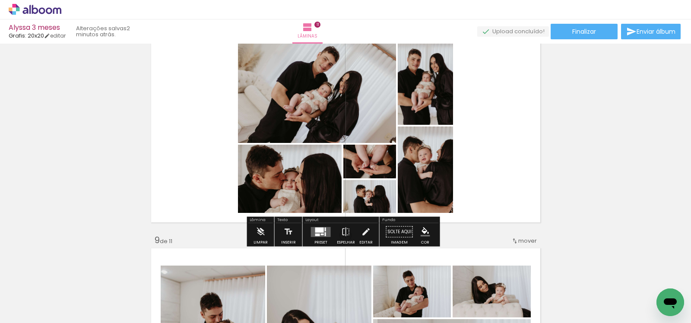
click at [318, 232] on div at bounding box center [319, 229] width 9 height 5
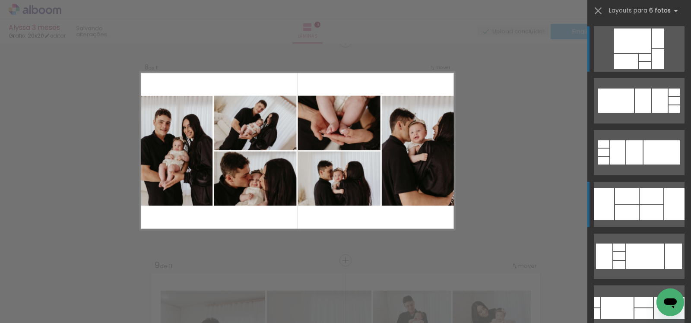
scroll to position [1544, 0]
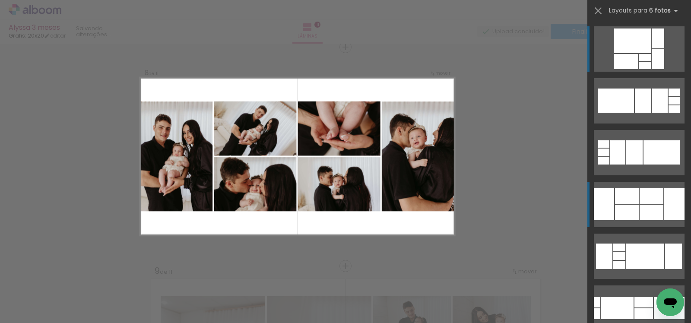
click at [669, 96] on div at bounding box center [674, 92] width 11 height 7
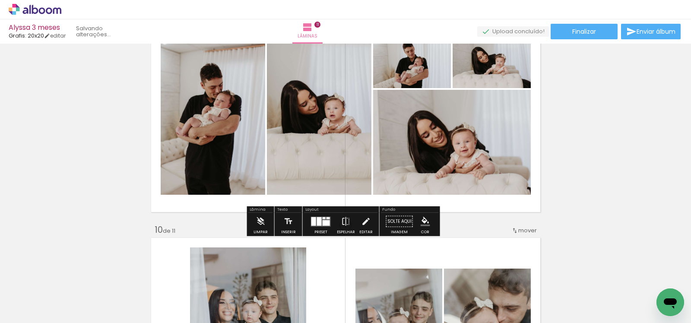
scroll to position [1805, 0]
click at [324, 220] on div at bounding box center [326, 222] width 7 height 6
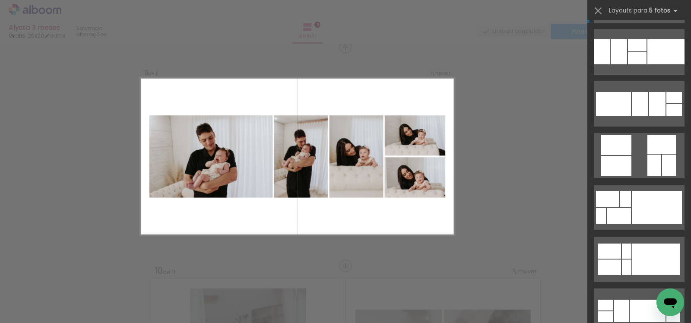
scroll to position [1554, 0]
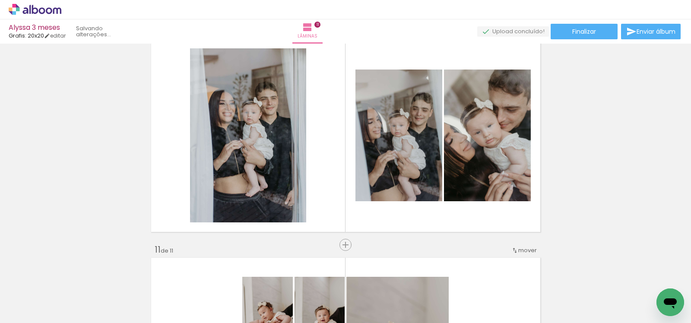
scroll to position [2002, 0]
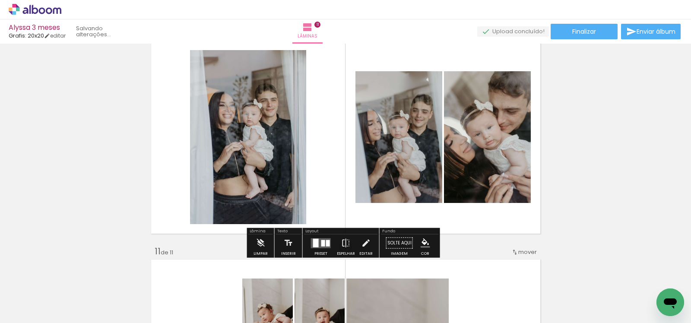
click at [327, 245] on div at bounding box center [328, 243] width 4 height 6
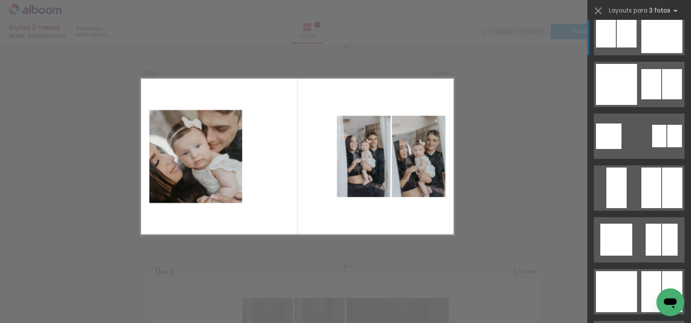
scroll to position [1007, 0]
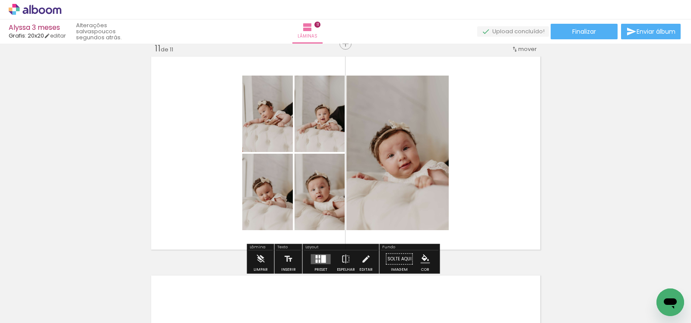
scroll to position [2208, 0]
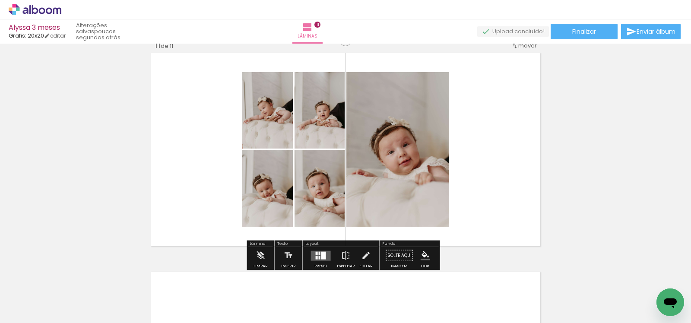
click at [319, 258] on div at bounding box center [320, 257] width 2 height 3
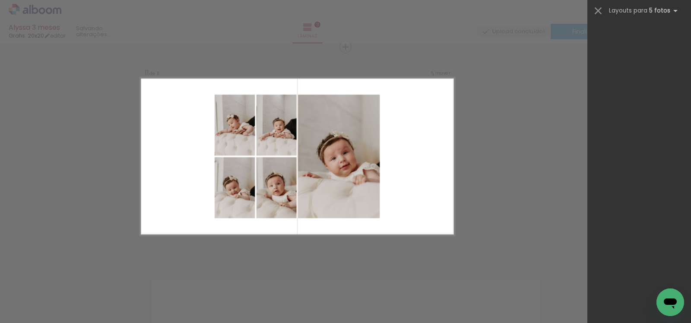
scroll to position [0, 0]
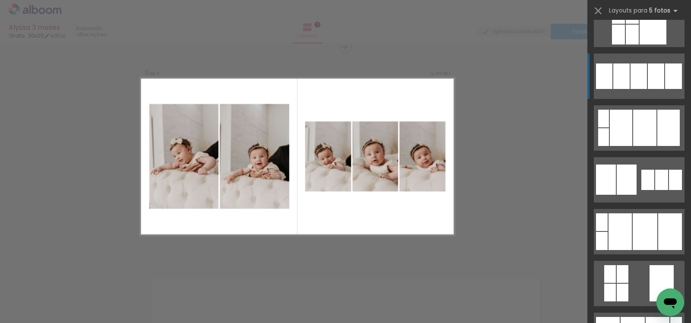
scroll to position [1271, 0]
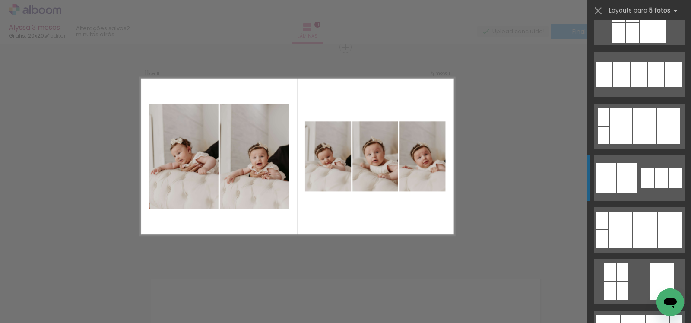
click at [630, 87] on div at bounding box center [622, 74] width 16 height 25
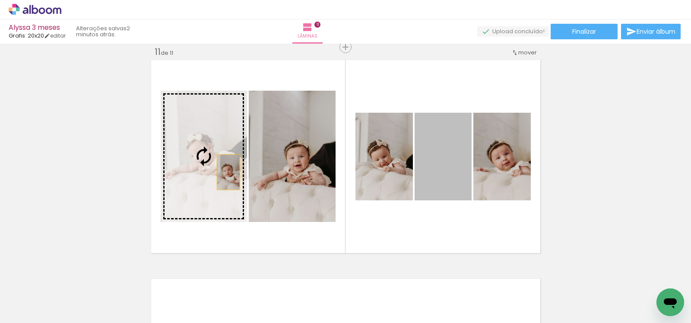
drag, startPoint x: 457, startPoint y: 175, endPoint x: 225, endPoint y: 172, distance: 232.0
click at [0, 0] on slot at bounding box center [0, 0] width 0 height 0
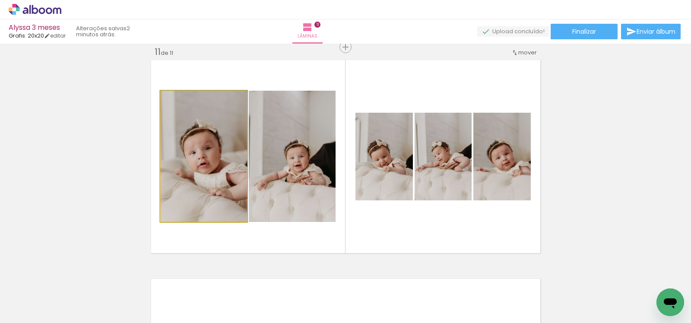
drag, startPoint x: 209, startPoint y: 172, endPoint x: 245, endPoint y: 167, distance: 35.7
click at [0, 0] on slot at bounding box center [0, 0] width 0 height 0
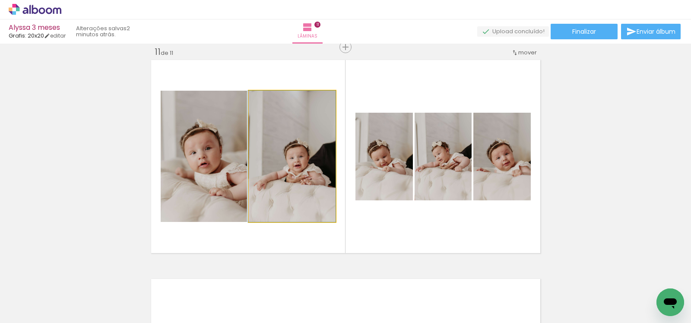
drag, startPoint x: 281, startPoint y: 169, endPoint x: 211, endPoint y: 169, distance: 70.4
click at [0, 0] on slot at bounding box center [0, 0] width 0 height 0
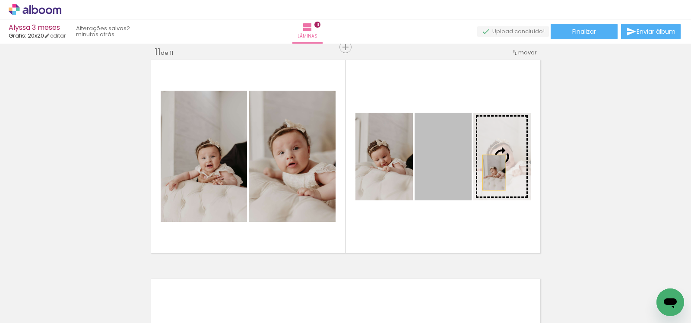
drag, startPoint x: 445, startPoint y: 178, endPoint x: 493, endPoint y: 172, distance: 48.8
click at [0, 0] on slot at bounding box center [0, 0] width 0 height 0
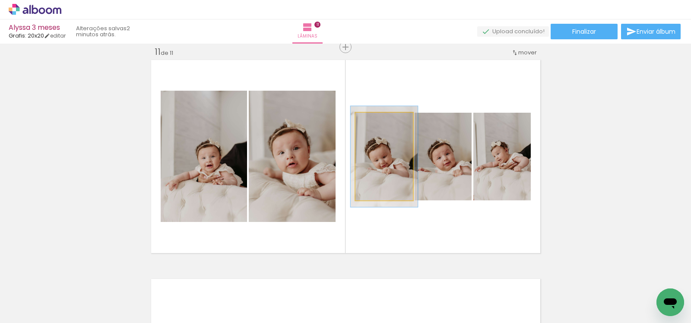
type paper-slider "115"
click at [374, 120] on div at bounding box center [378, 122] width 8 height 8
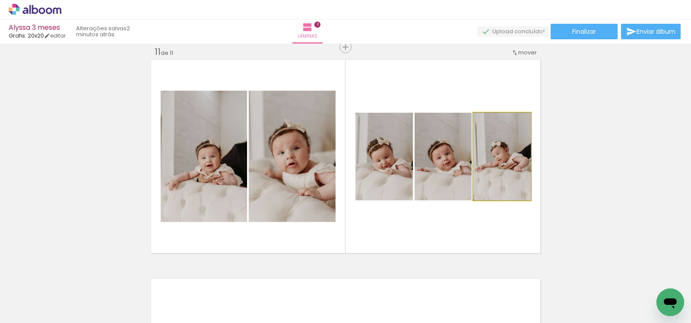
click at [506, 156] on quentale-photo at bounding box center [502, 157] width 57 height 88
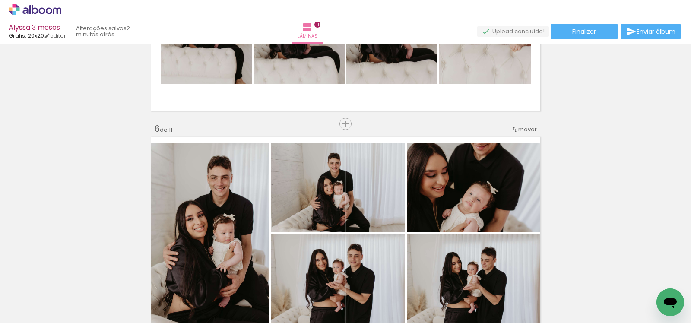
scroll to position [0, 0]
